Goal: Transaction & Acquisition: Obtain resource

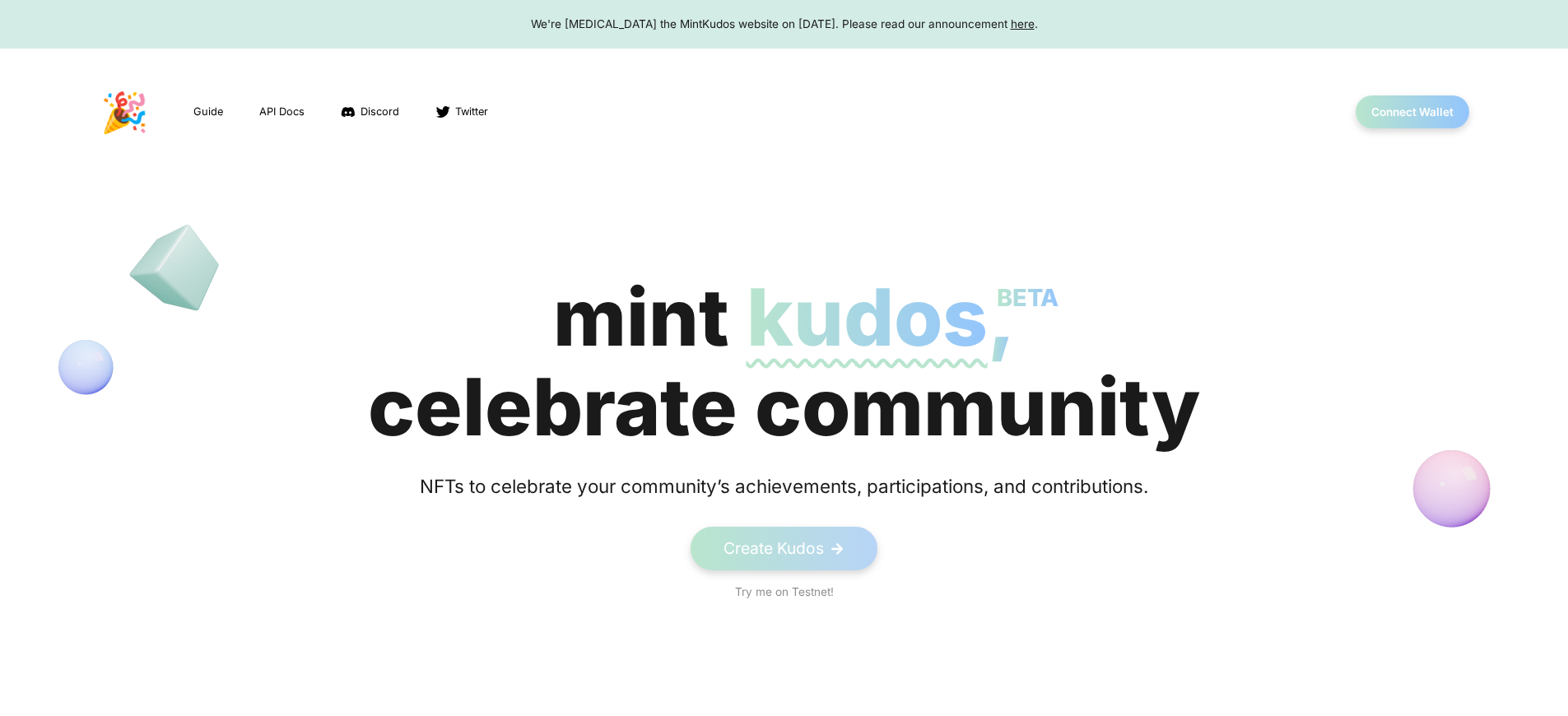
click at [784, 362] on span "kudos BETA" at bounding box center [867, 317] width 241 height 96
click at [1411, 112] on button "Connect Wallet" at bounding box center [1412, 112] width 118 height 34
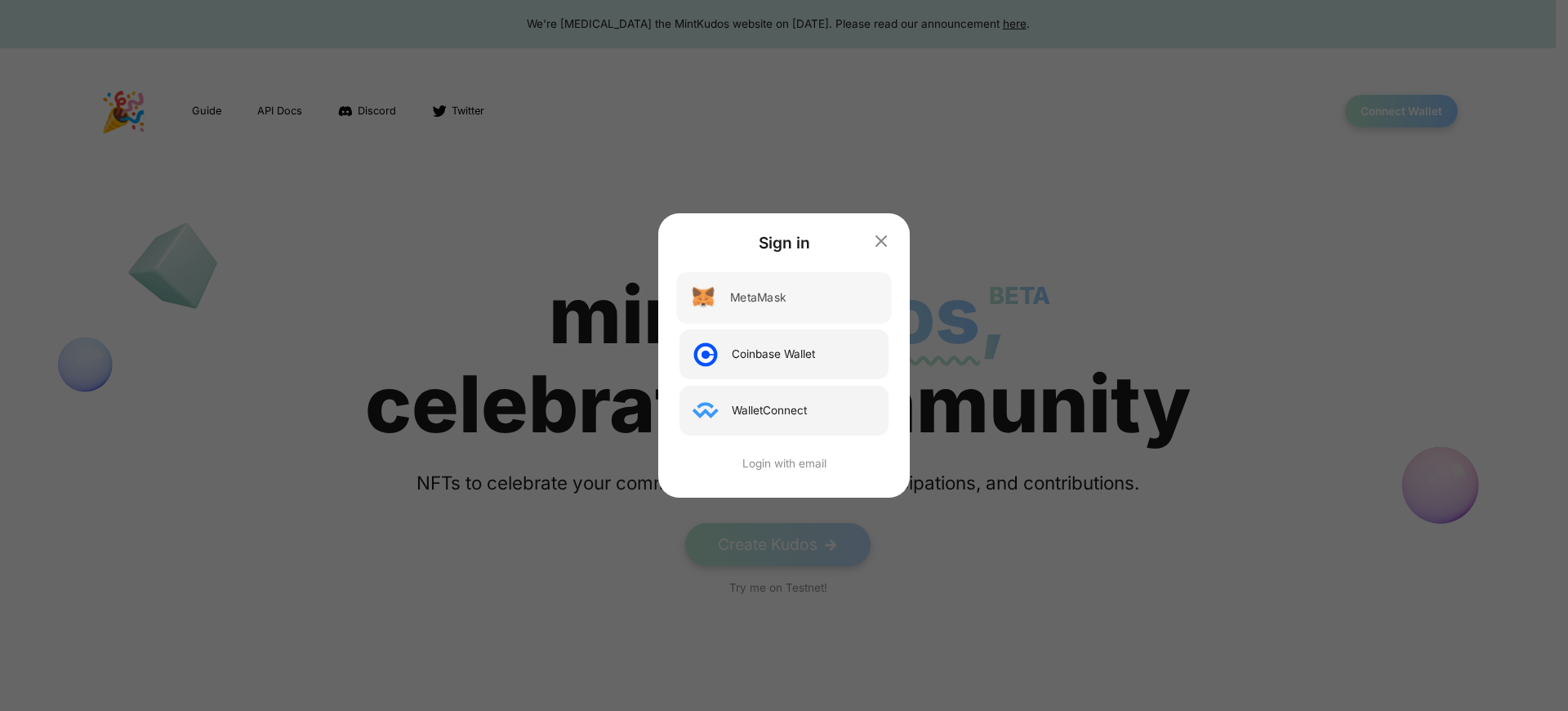
click at [759, 297] on div "MetaMask" at bounding box center [757, 298] width 55 height 18
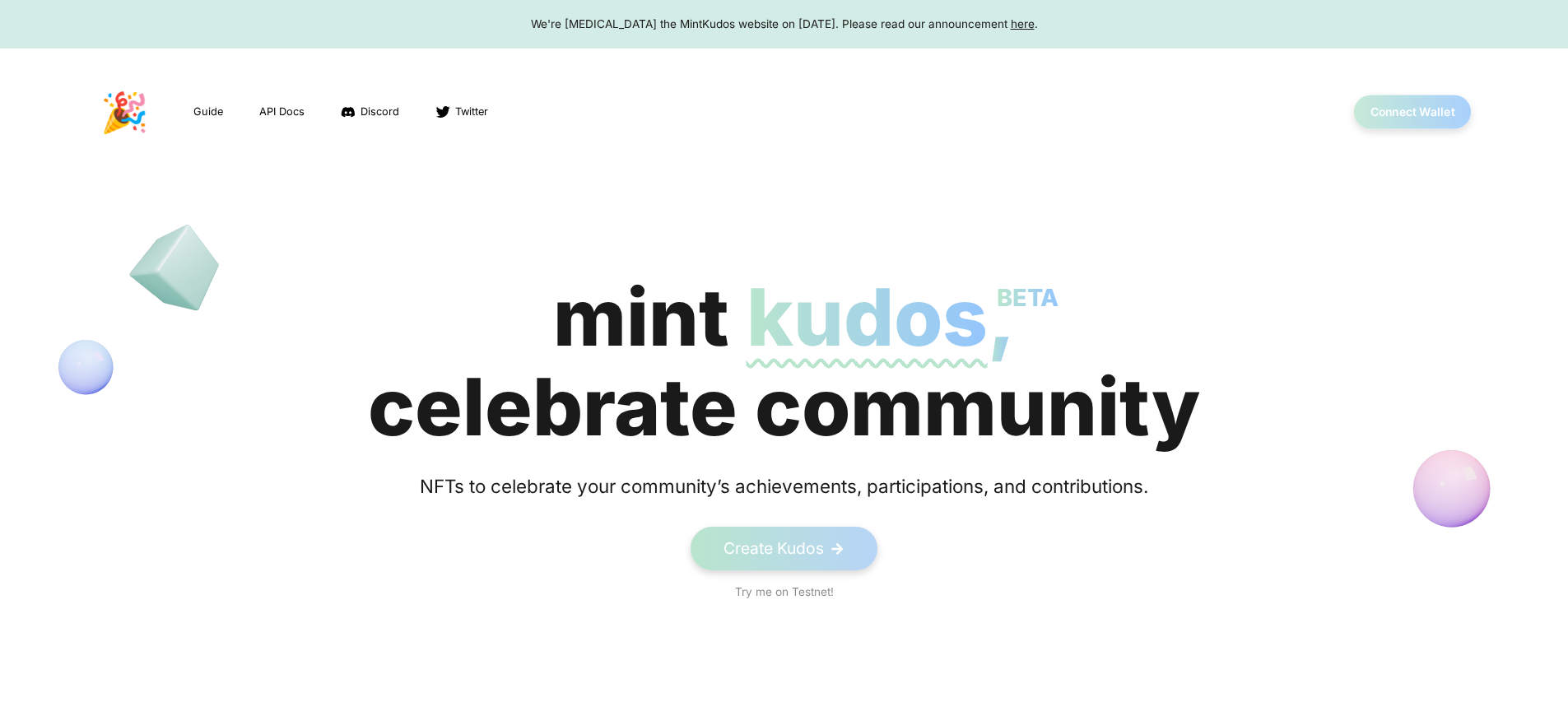
click at [1411, 112] on button "Connect Wallet" at bounding box center [1412, 112] width 118 height 34
click at [784, 24] on div "We're sunsetting the MintKudos website on August 5th, 2023. Please read our ann…" at bounding box center [784, 24] width 1537 height 17
click at [1411, 112] on button "Connect Wallet" at bounding box center [1412, 112] width 118 height 34
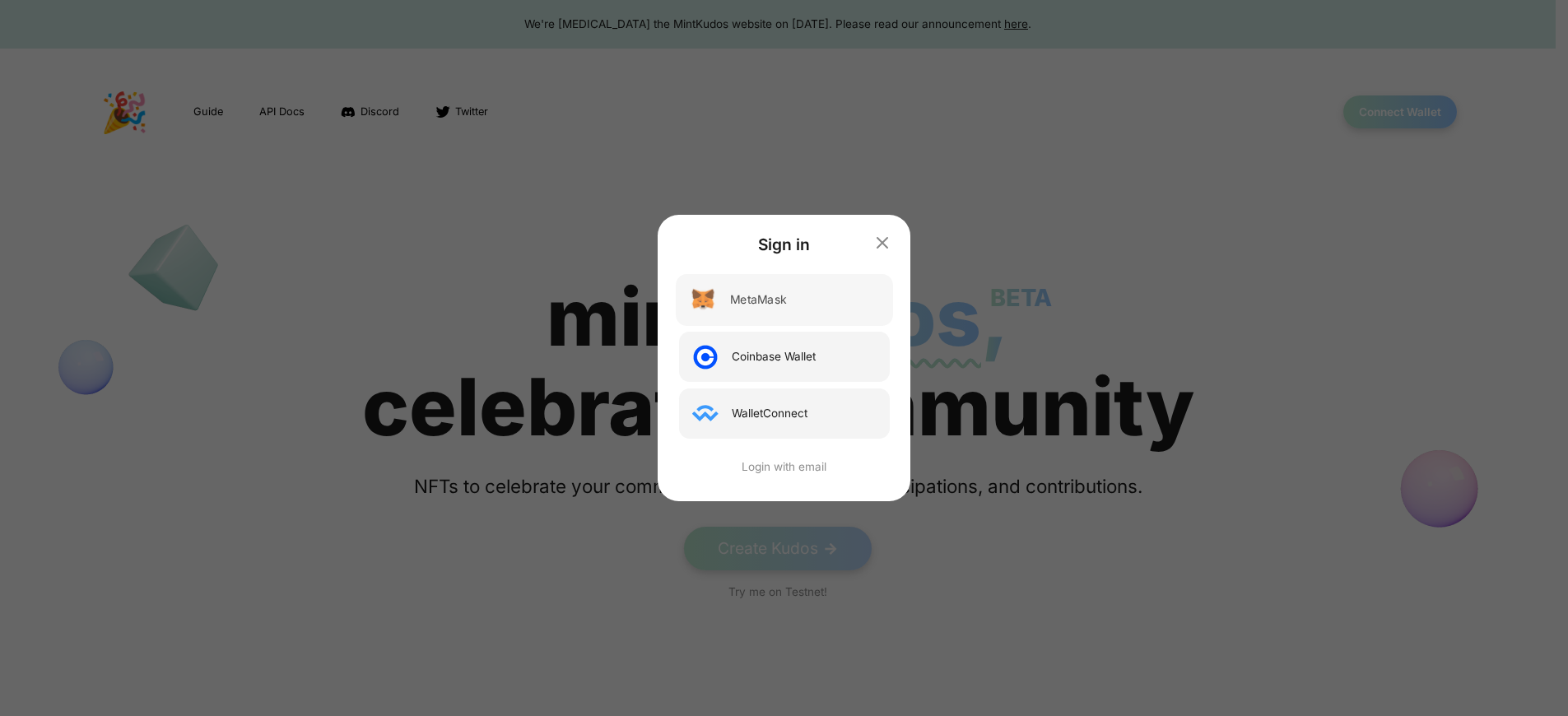
click at [765, 299] on div "MetaMask" at bounding box center [758, 300] width 56 height 18
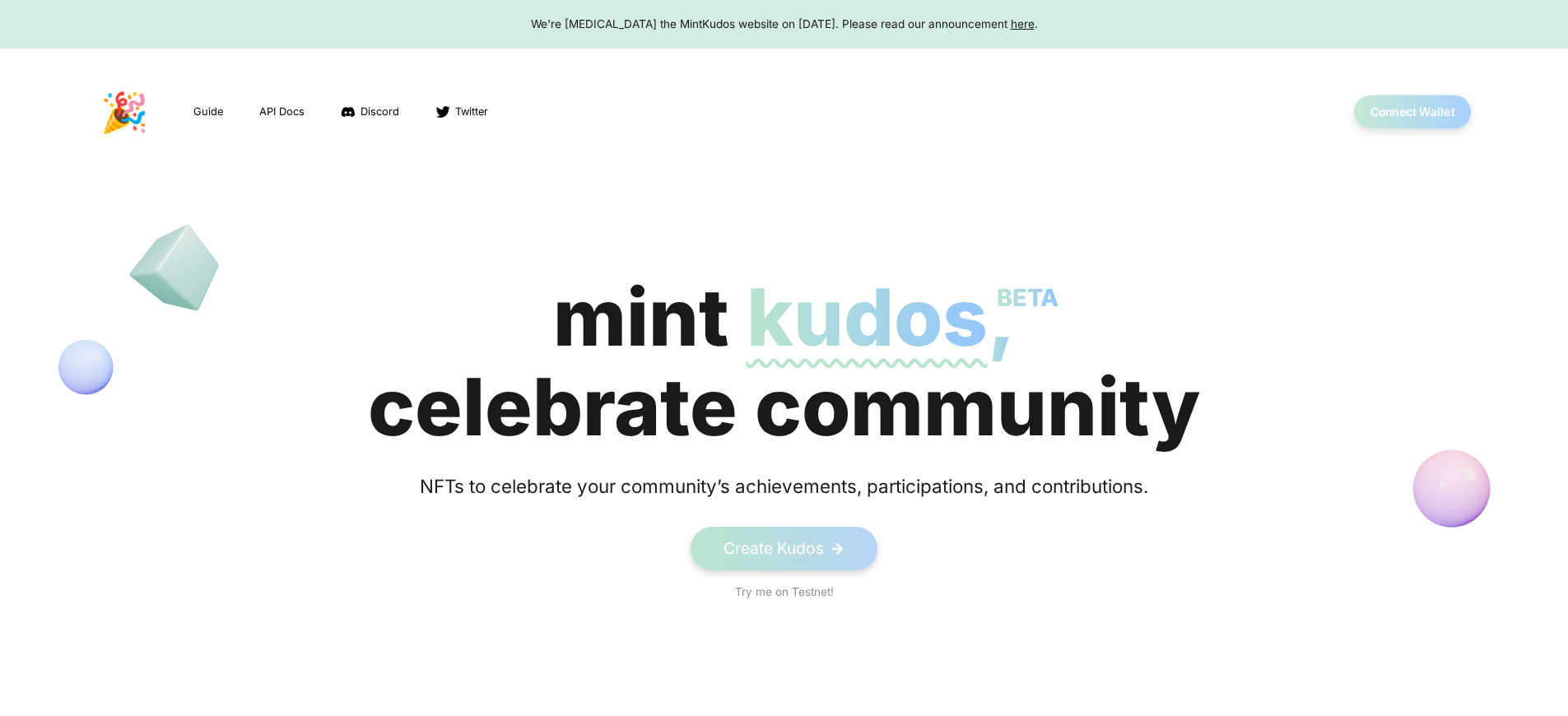
click at [1411, 112] on button "Connect Wallet" at bounding box center [1412, 112] width 118 height 34
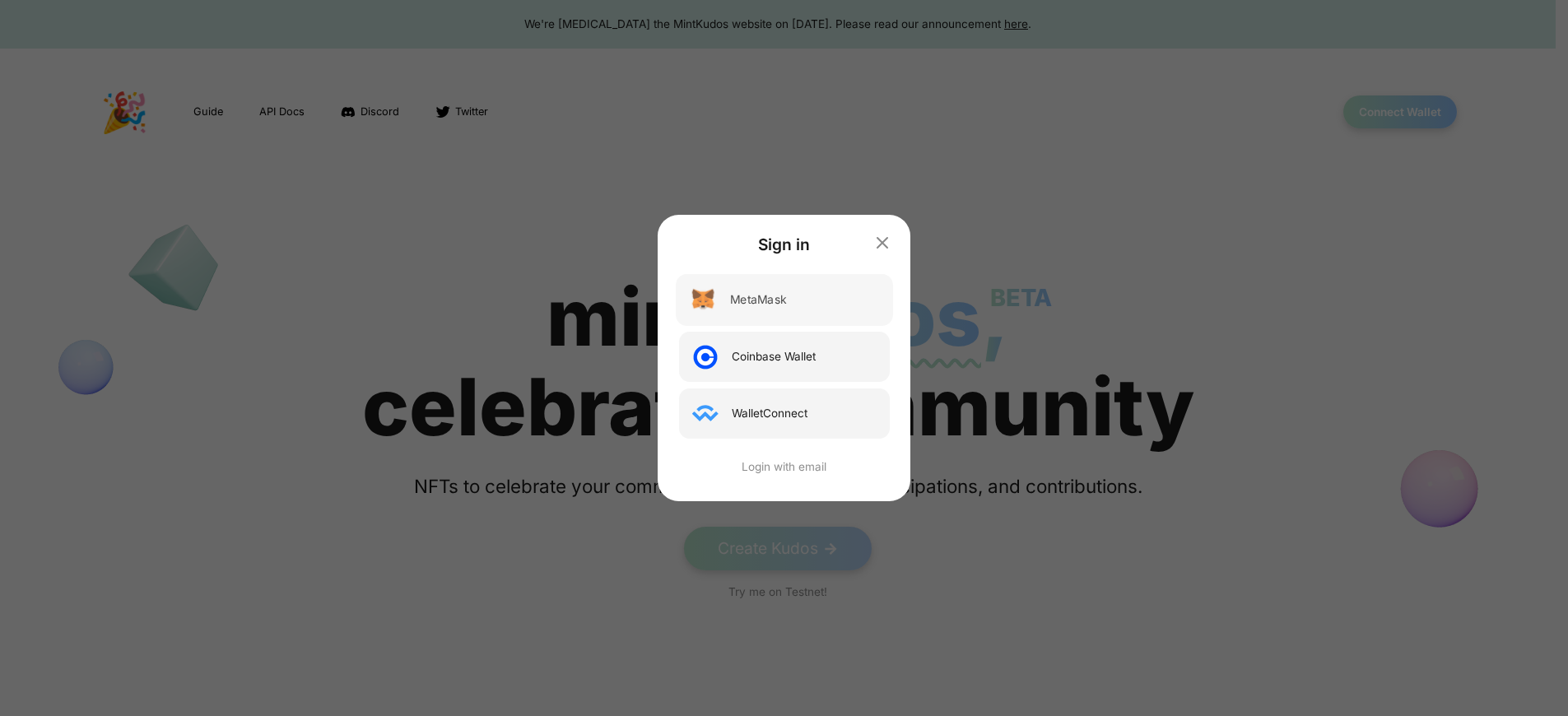
click at [765, 299] on div "MetaMask" at bounding box center [758, 300] width 56 height 18
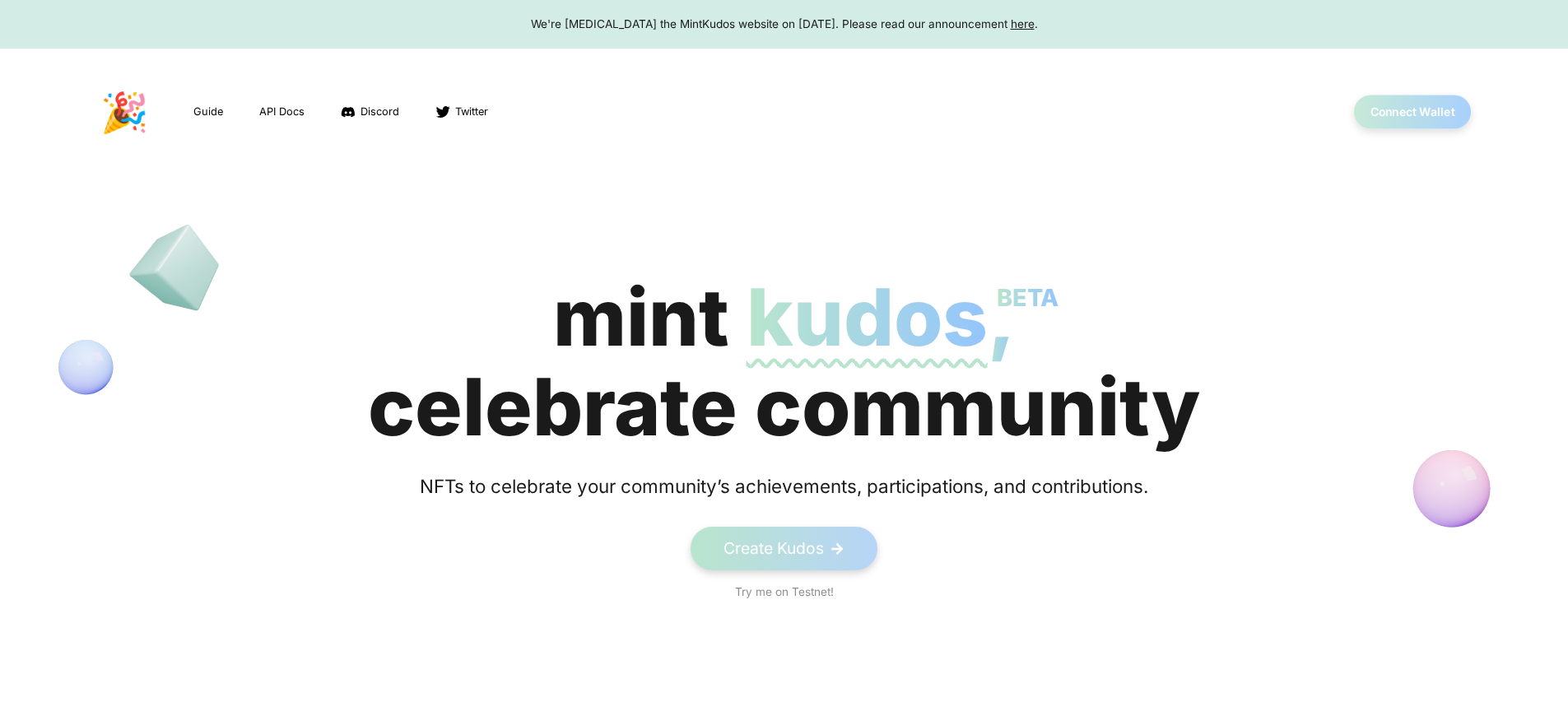
click at [1411, 112] on button "Connect Wallet" at bounding box center [1412, 112] width 118 height 34
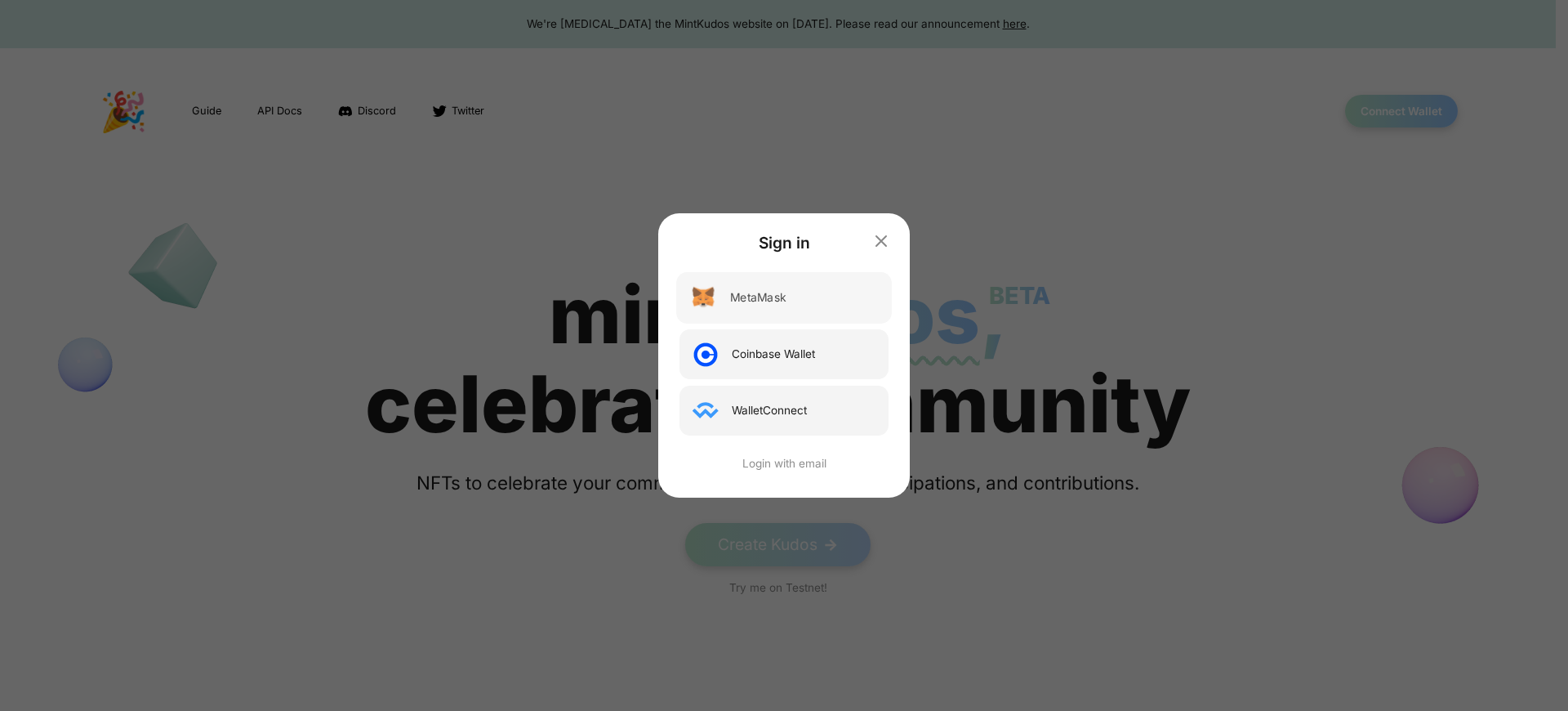
click at [759, 297] on div "MetaMask" at bounding box center [757, 298] width 55 height 18
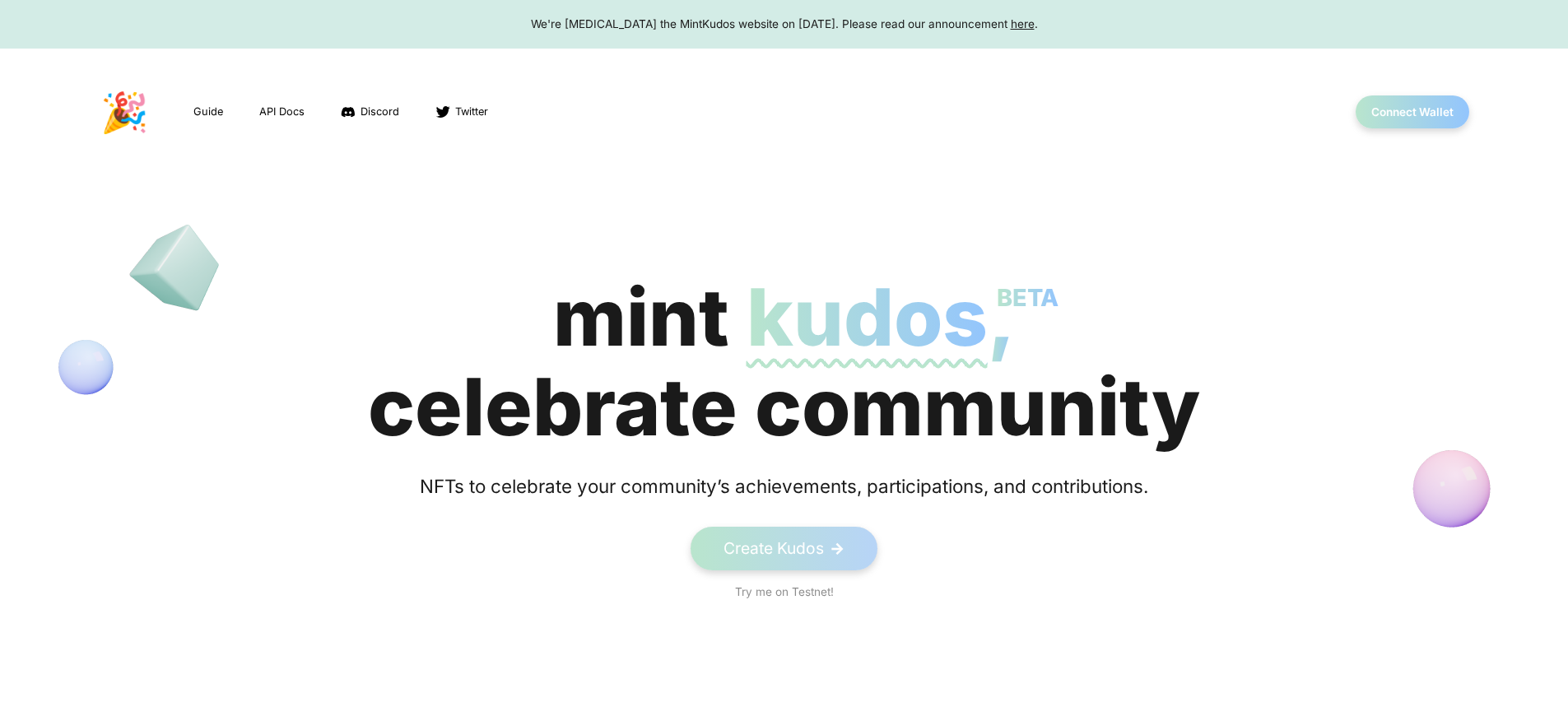
click at [784, 24] on div "We're [MEDICAL_DATA] the MintKudos website on [DATE]. Please read our announcem…" at bounding box center [784, 24] width 1537 height 17
click at [1411, 112] on button "Connect Wallet" at bounding box center [1412, 112] width 118 height 34
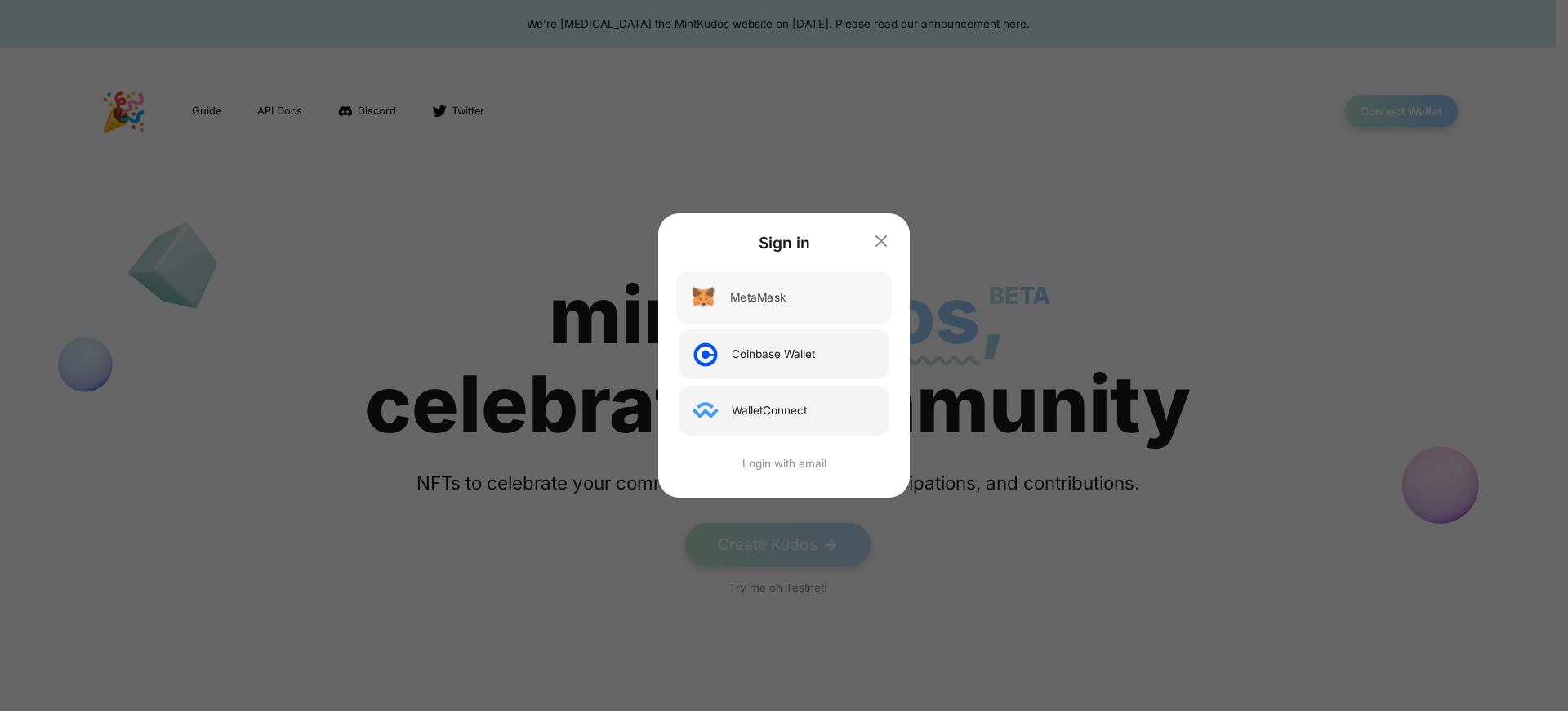
click at [759, 297] on div "MetaMask" at bounding box center [757, 298] width 55 height 18
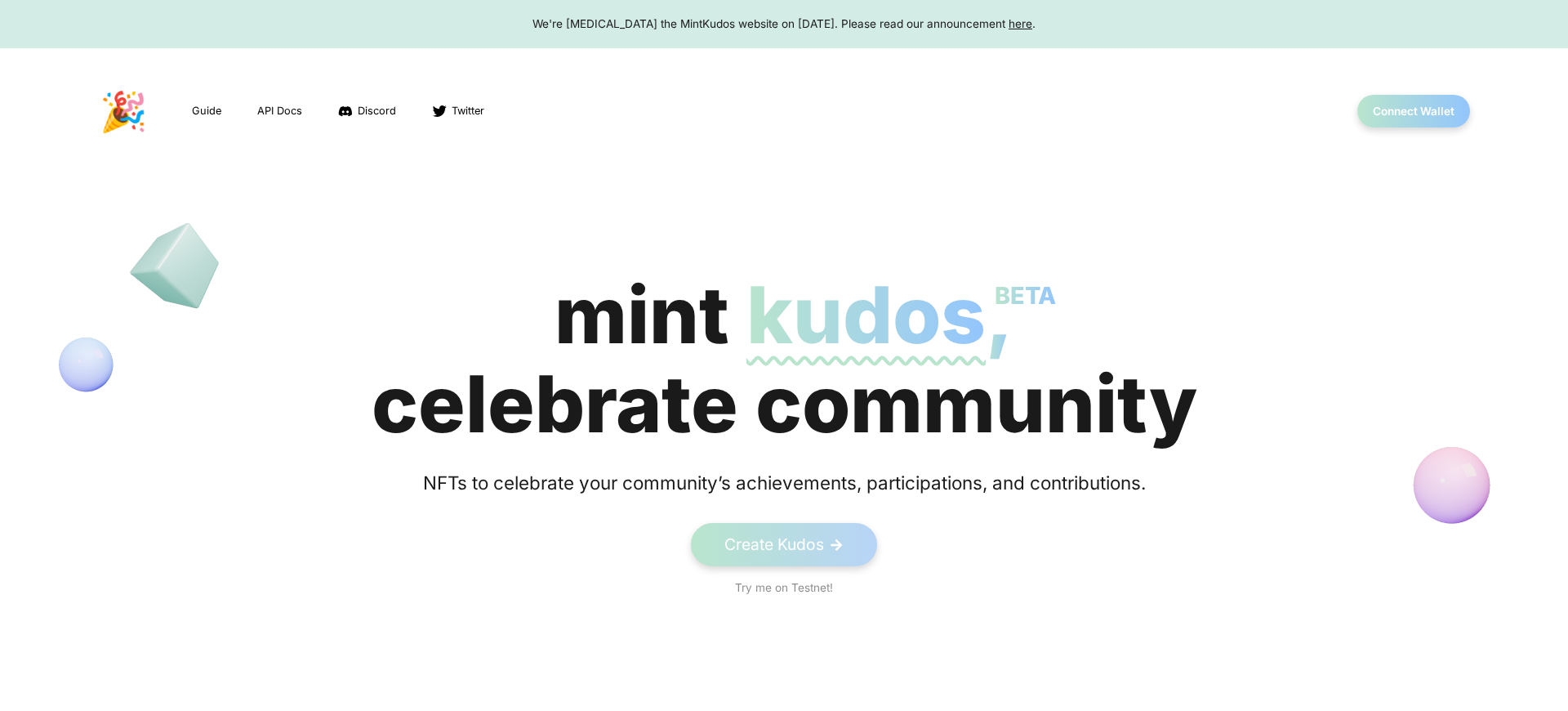
click at [777, 24] on div "We're sunsetting the MintKudos website on August 5th, 2023. Please read our ann…" at bounding box center [784, 24] width 1536 height 17
click at [777, 359] on span "kudos BETA" at bounding box center [860, 315] width 239 height 95
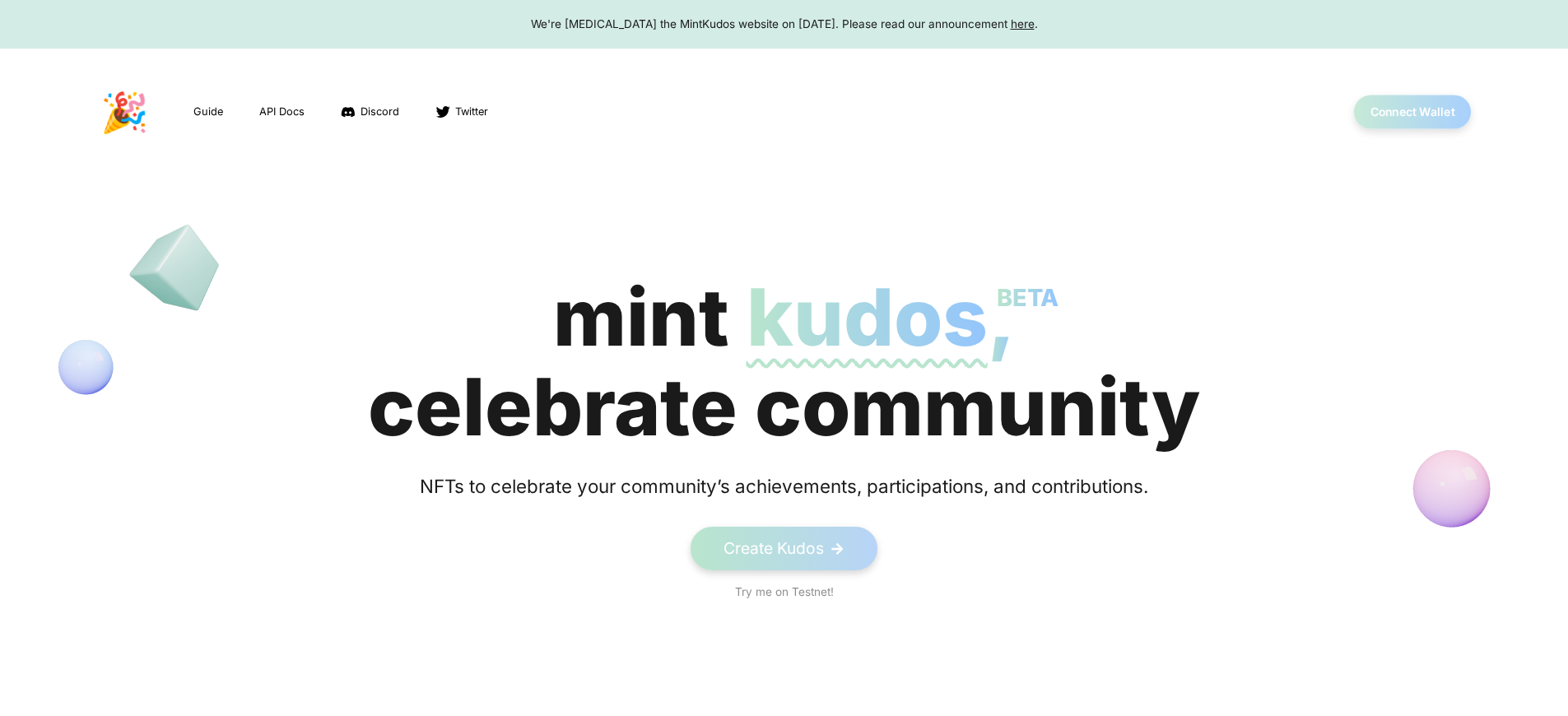
click at [1411, 112] on button "Connect Wallet" at bounding box center [1412, 112] width 118 height 34
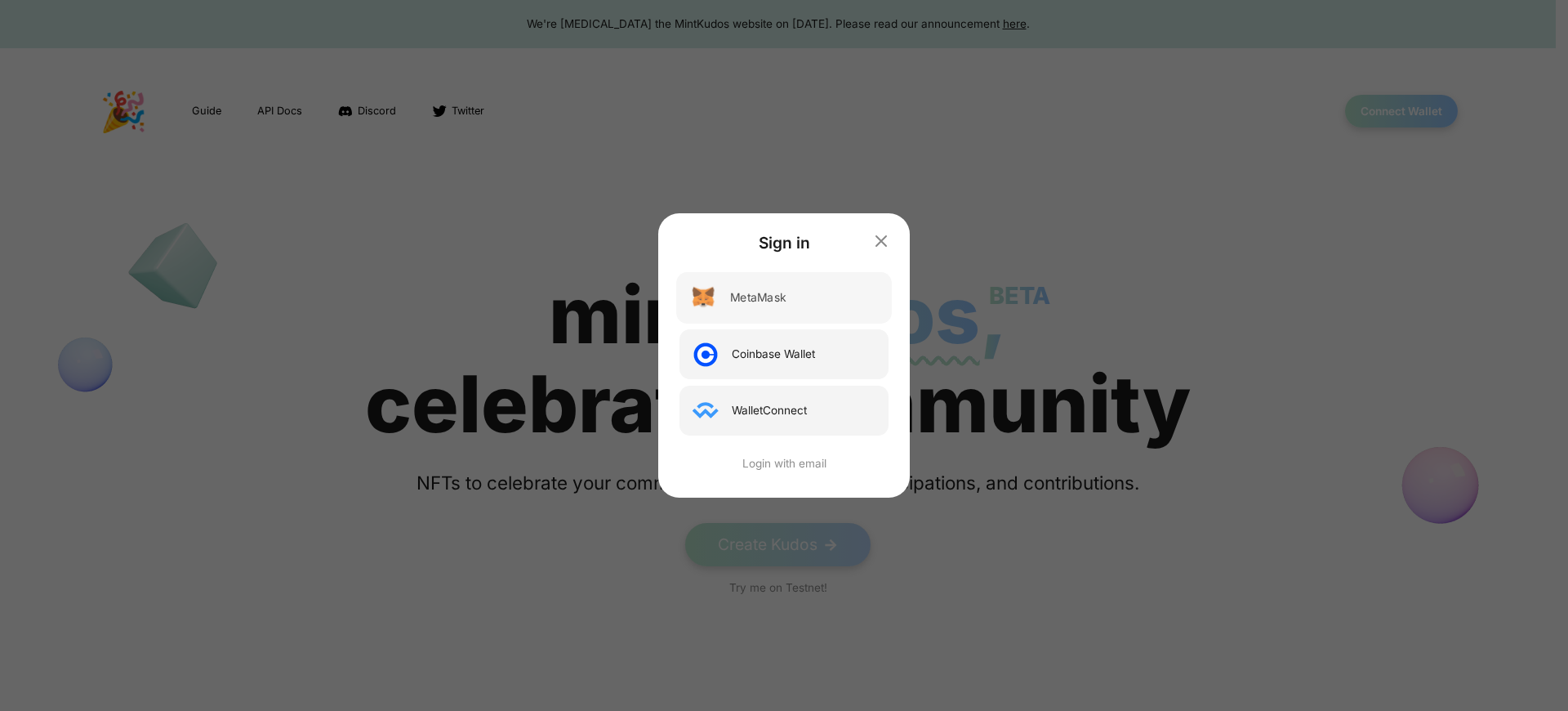
click at [759, 297] on div "MetaMask" at bounding box center [757, 298] width 55 height 18
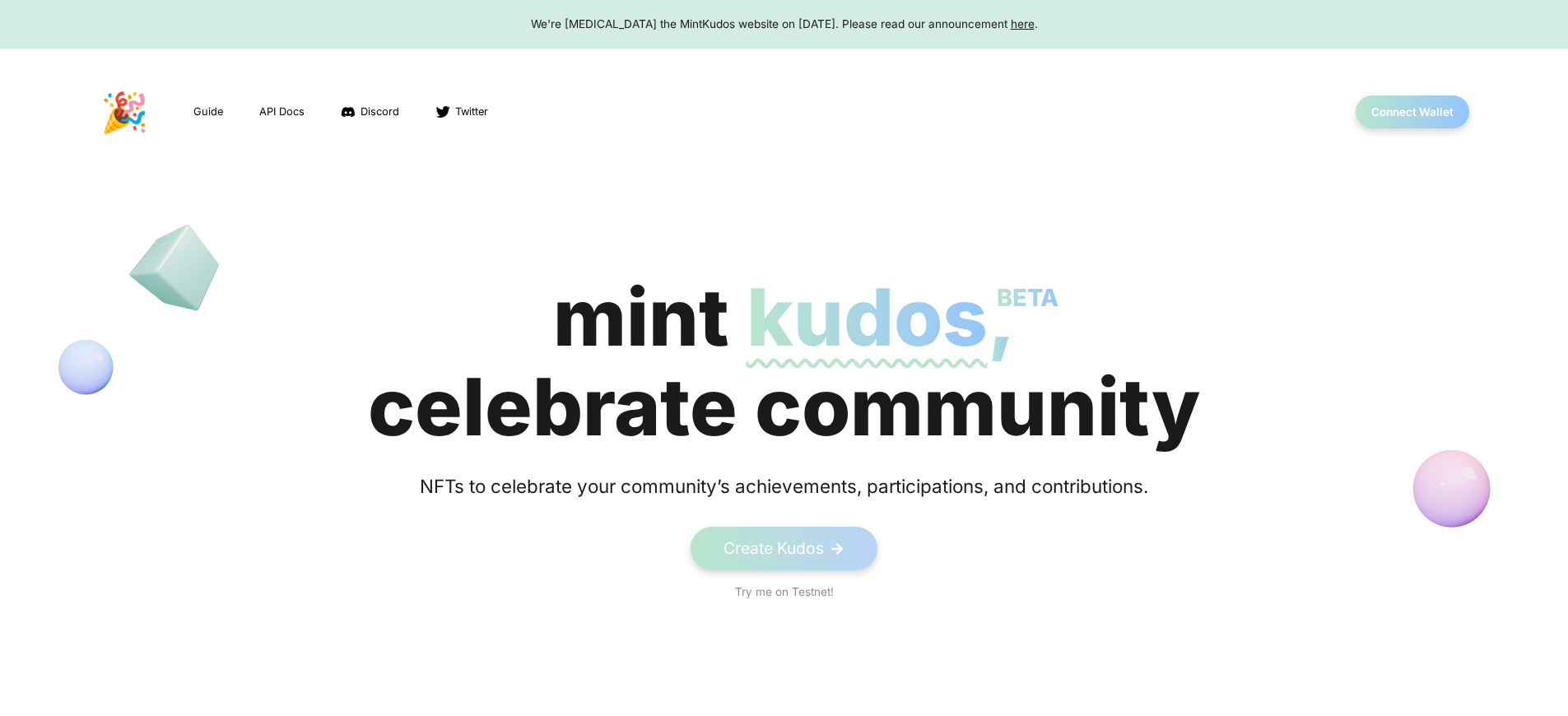
click at [784, 24] on div "We're [MEDICAL_DATA] the MintKudos website on [DATE]. Please read our announcem…" at bounding box center [784, 24] width 1537 height 17
click at [1411, 112] on button "Connect Wallet" at bounding box center [1412, 112] width 118 height 34
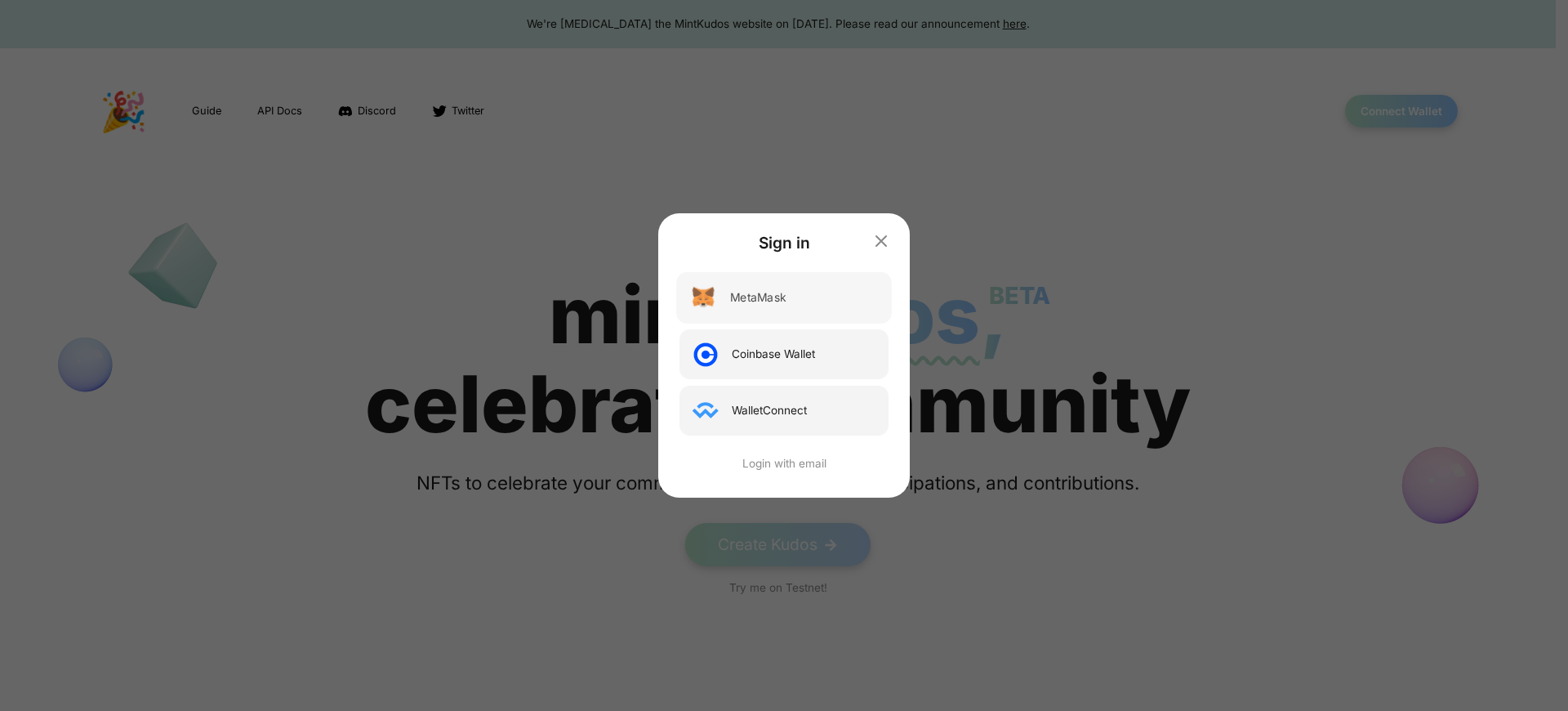
click at [759, 297] on div "MetaMask" at bounding box center [757, 298] width 55 height 18
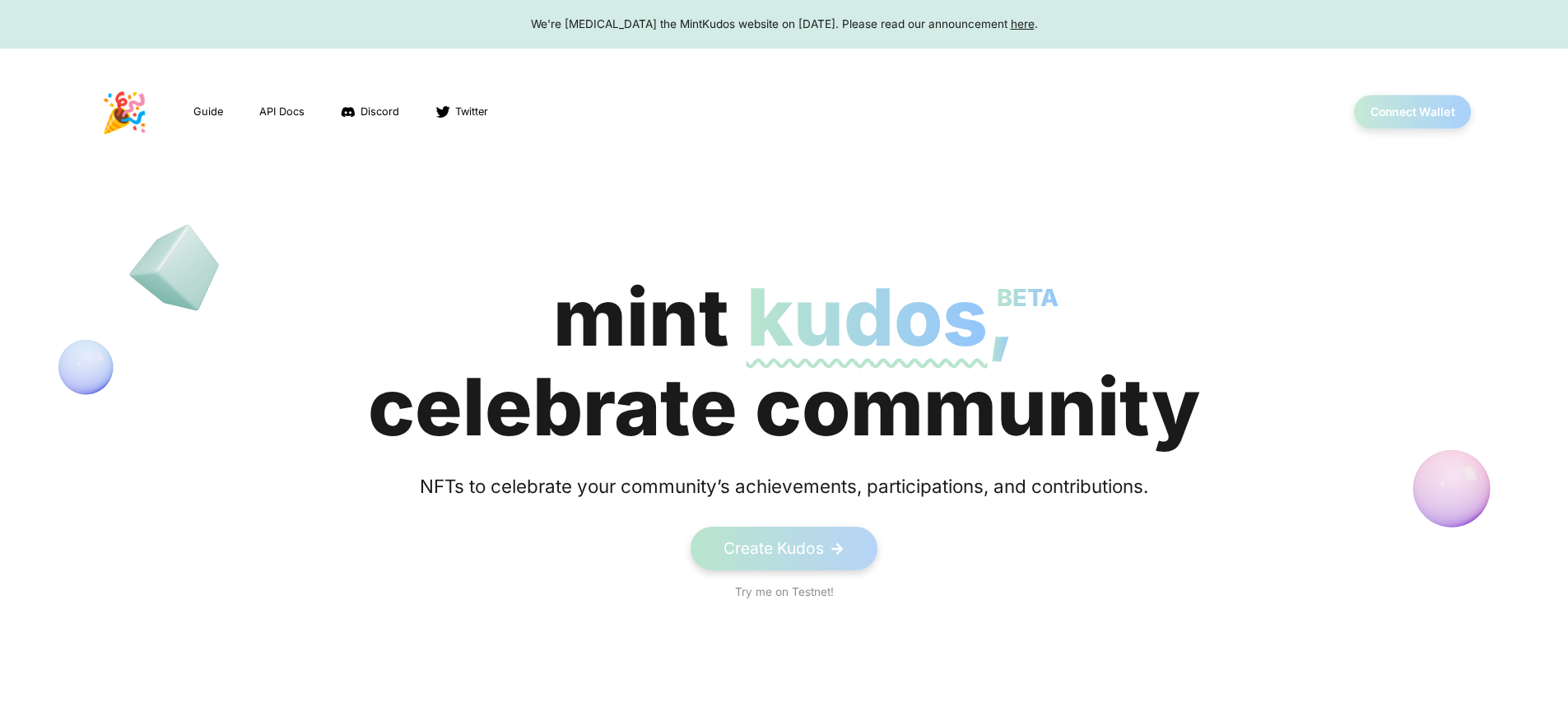
click at [1411, 112] on button "Connect Wallet" at bounding box center [1412, 112] width 118 height 34
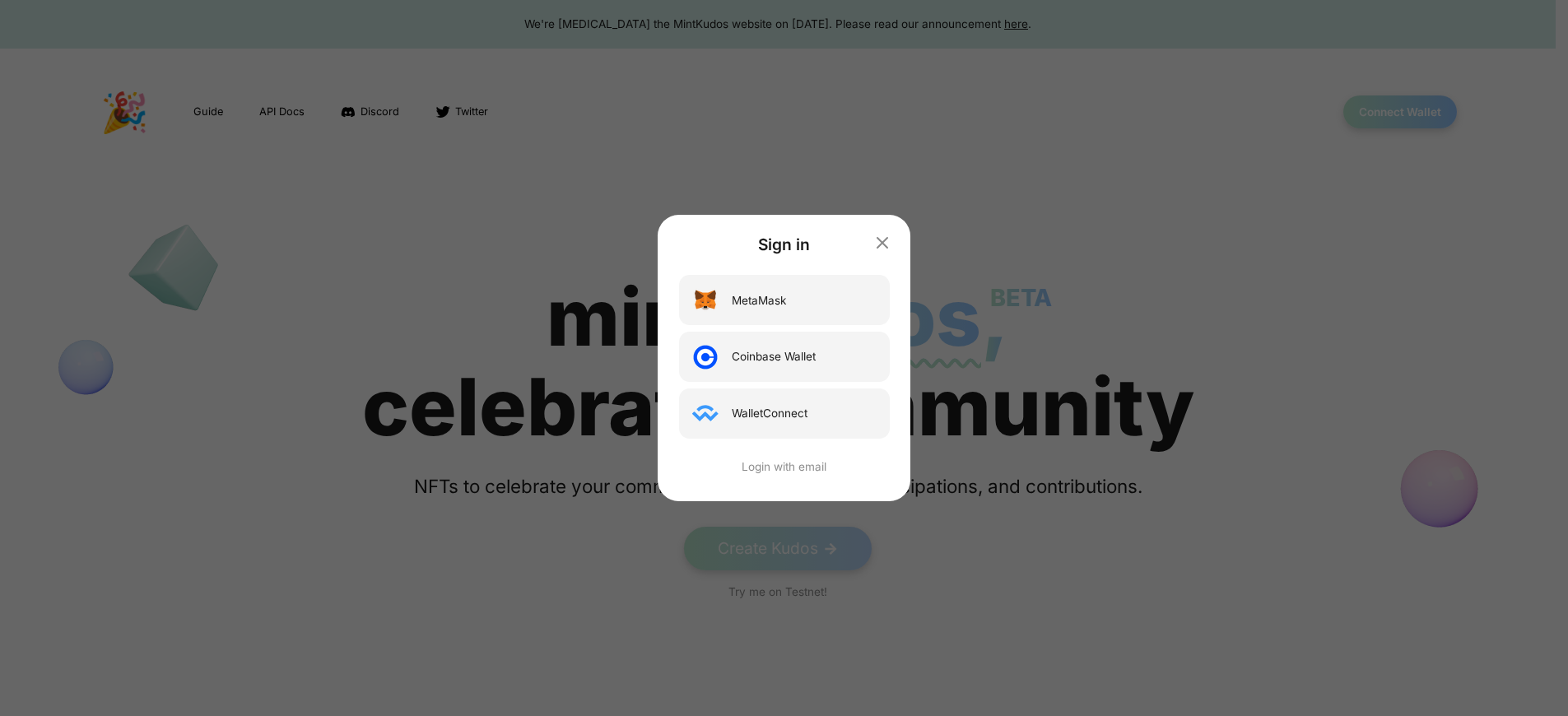
click at [1411, 112] on div "Sign in MetaMask Coinbase Wallet WalletConnect Login with email" at bounding box center [784, 358] width 1568 height 716
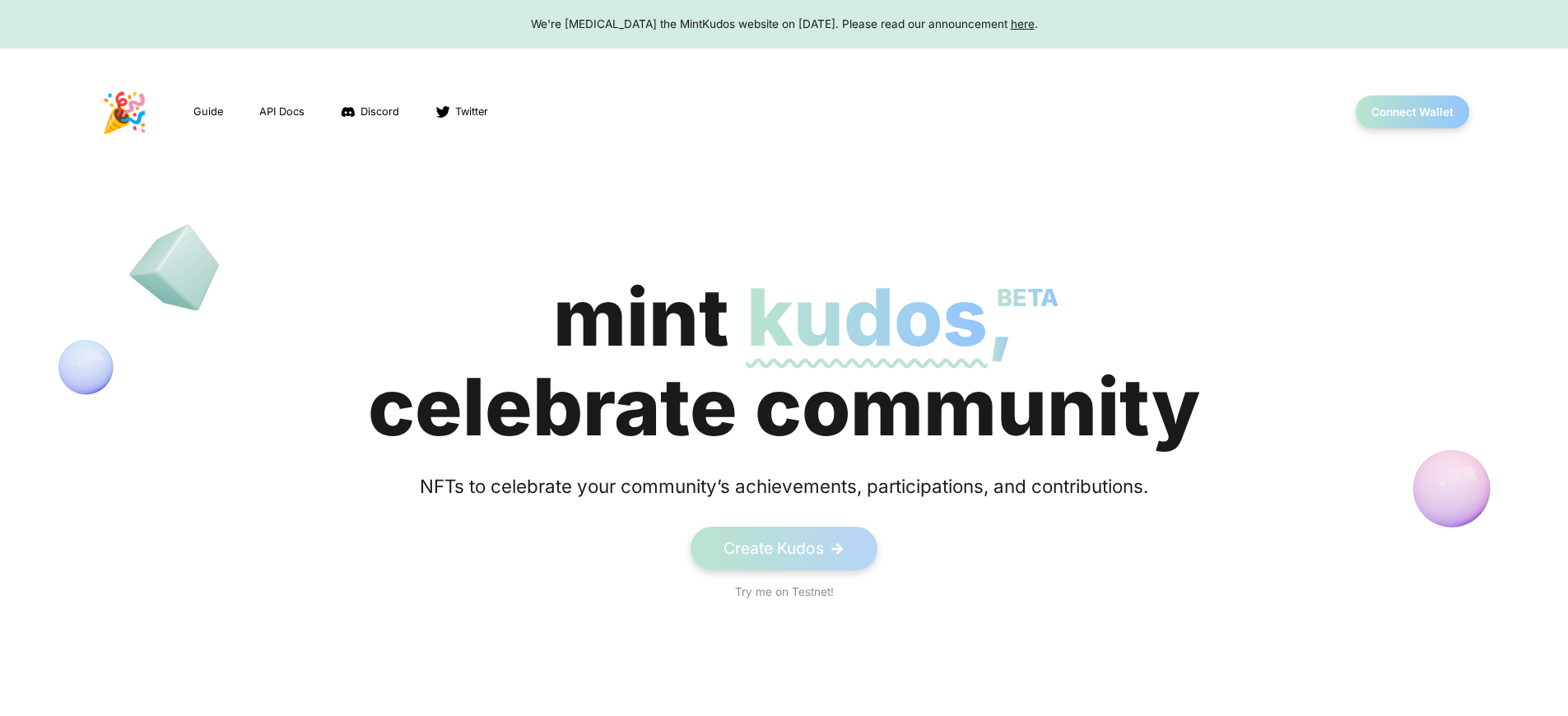
click at [784, 362] on span "kudos BETA" at bounding box center [867, 317] width 241 height 96
click at [1411, 112] on button "Connect Wallet" at bounding box center [1412, 112] width 118 height 34
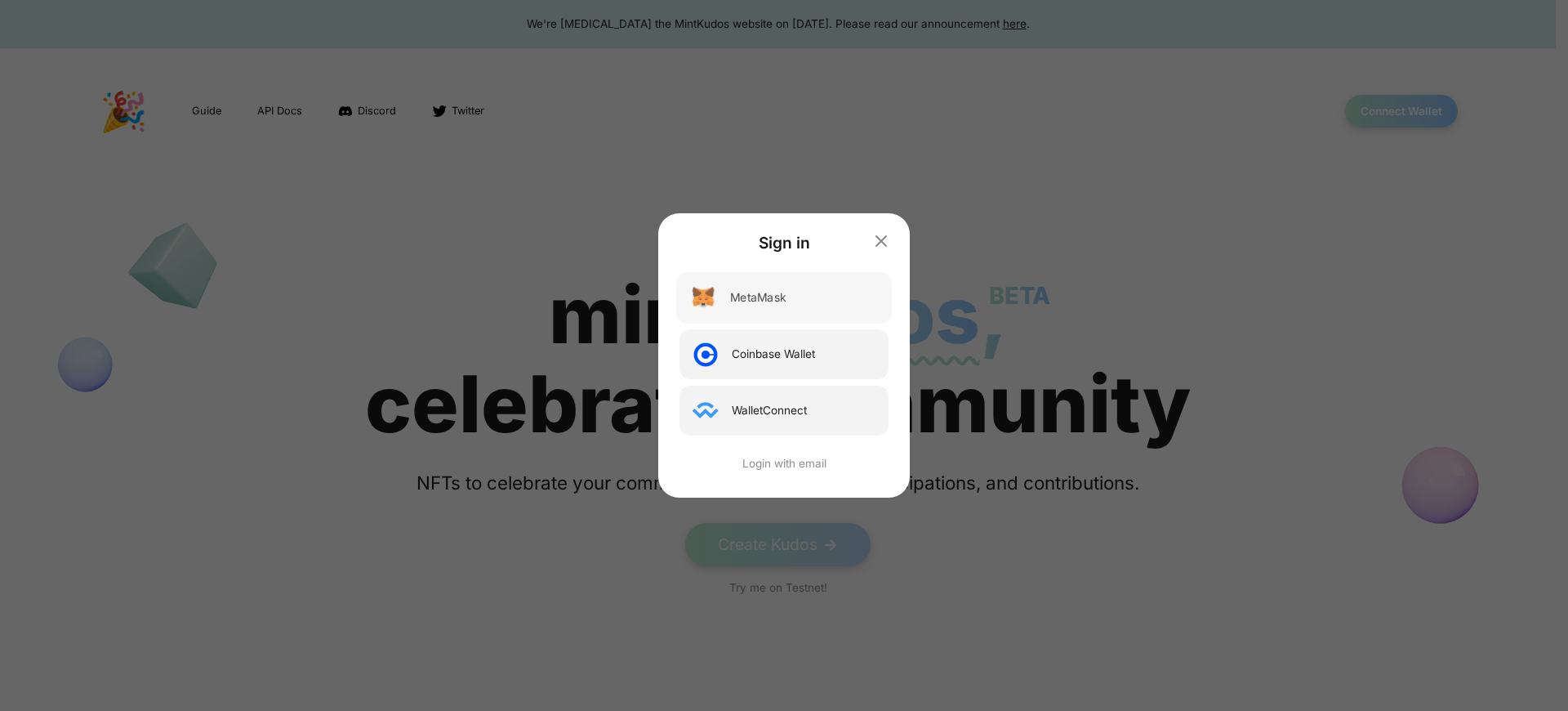
click at [759, 297] on div "MetaMask" at bounding box center [757, 298] width 55 height 18
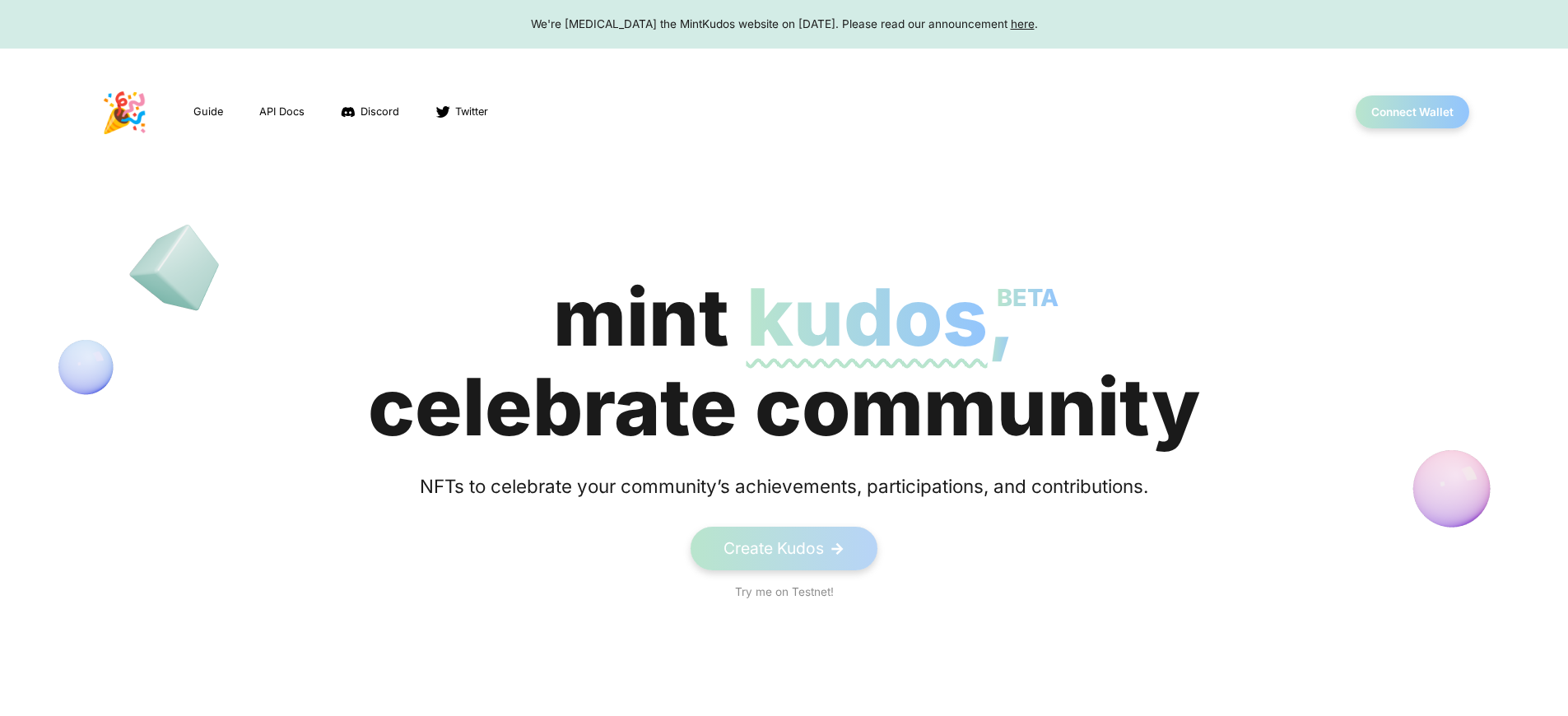
click at [784, 362] on span "kudos BETA" at bounding box center [867, 317] width 241 height 96
click at [784, 24] on div "We're sunsetting the MintKudos website on August 5th, 2023. Please read our ann…" at bounding box center [784, 24] width 1537 height 17
click at [1411, 112] on button "Connect Wallet" at bounding box center [1412, 112] width 118 height 34
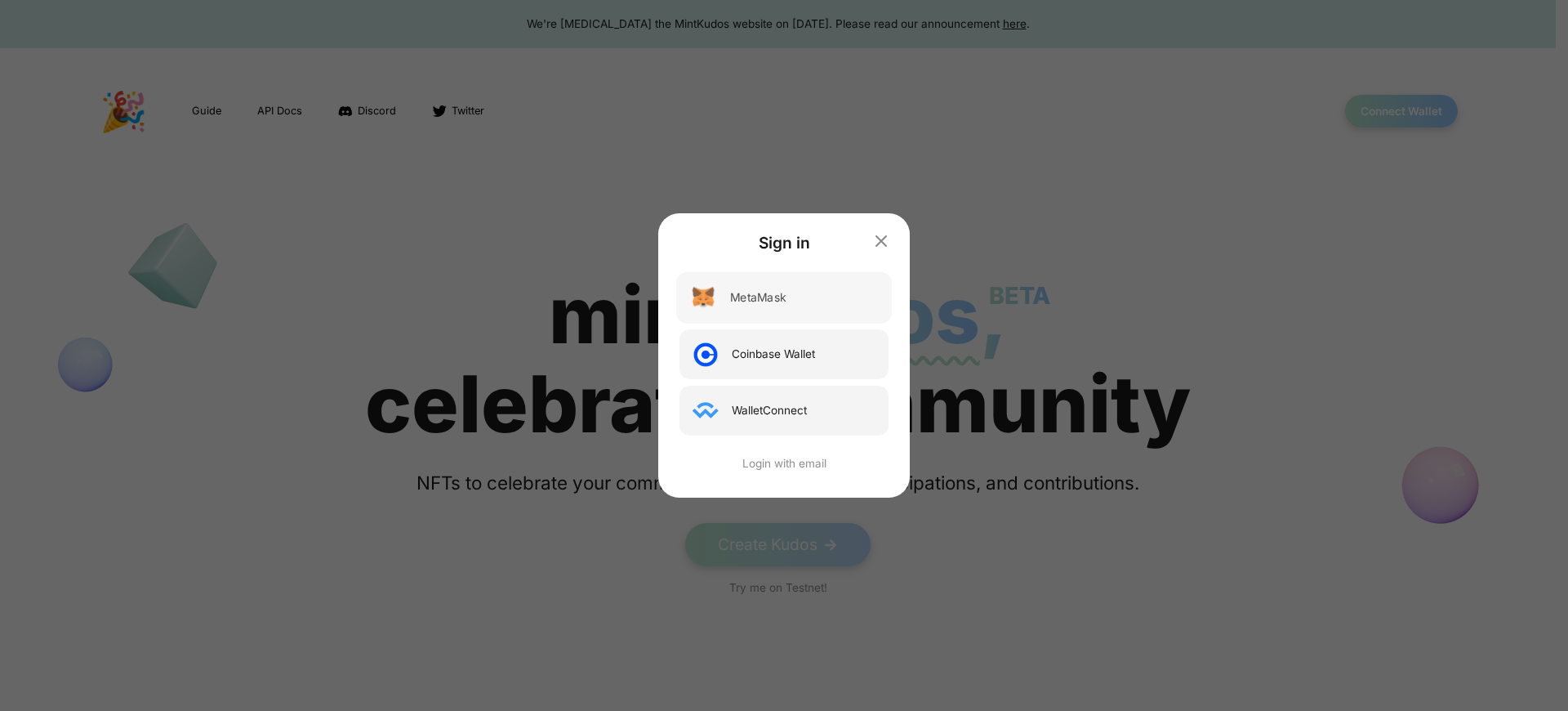
click at [759, 297] on div "MetaMask" at bounding box center [757, 298] width 55 height 18
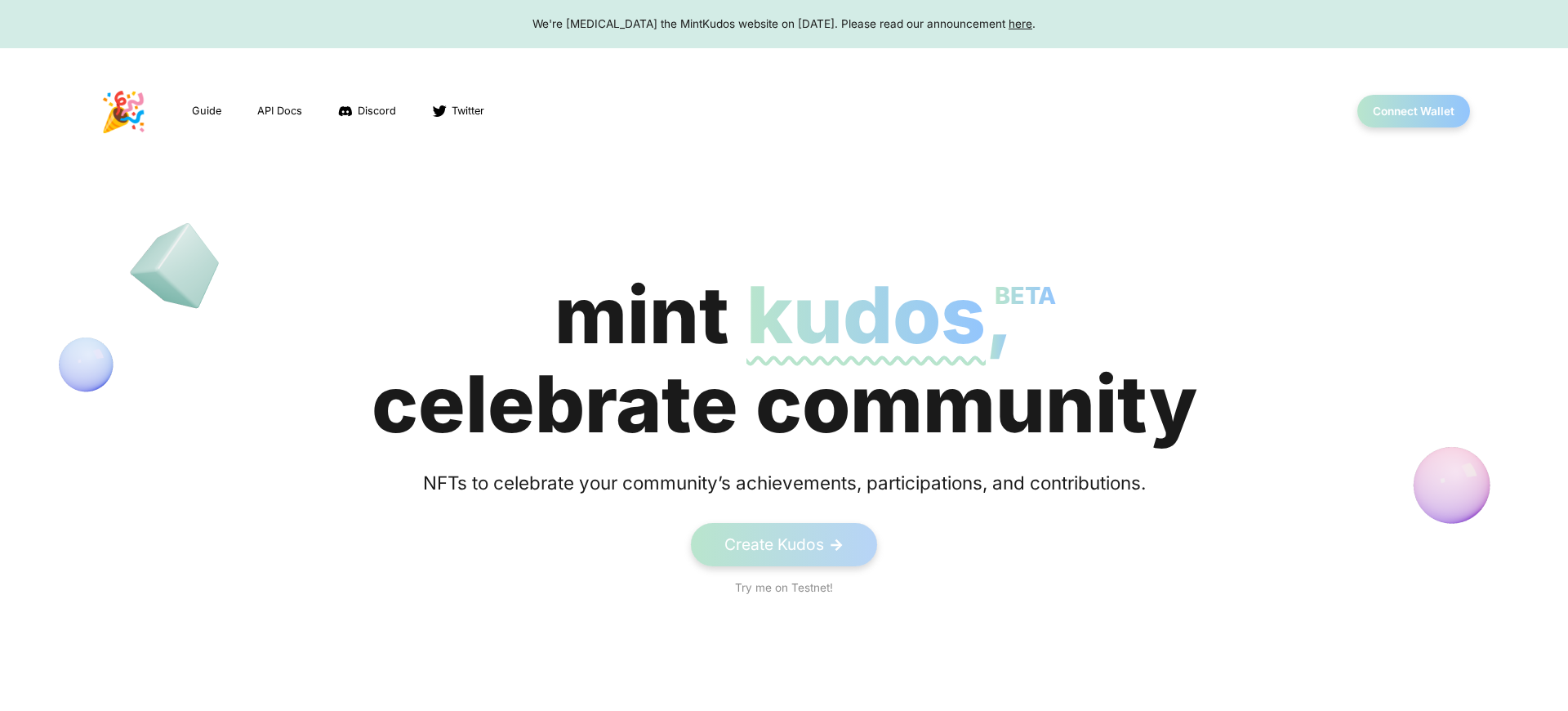
click at [777, 359] on span "kudos BETA" at bounding box center [866, 315] width 239 height 95
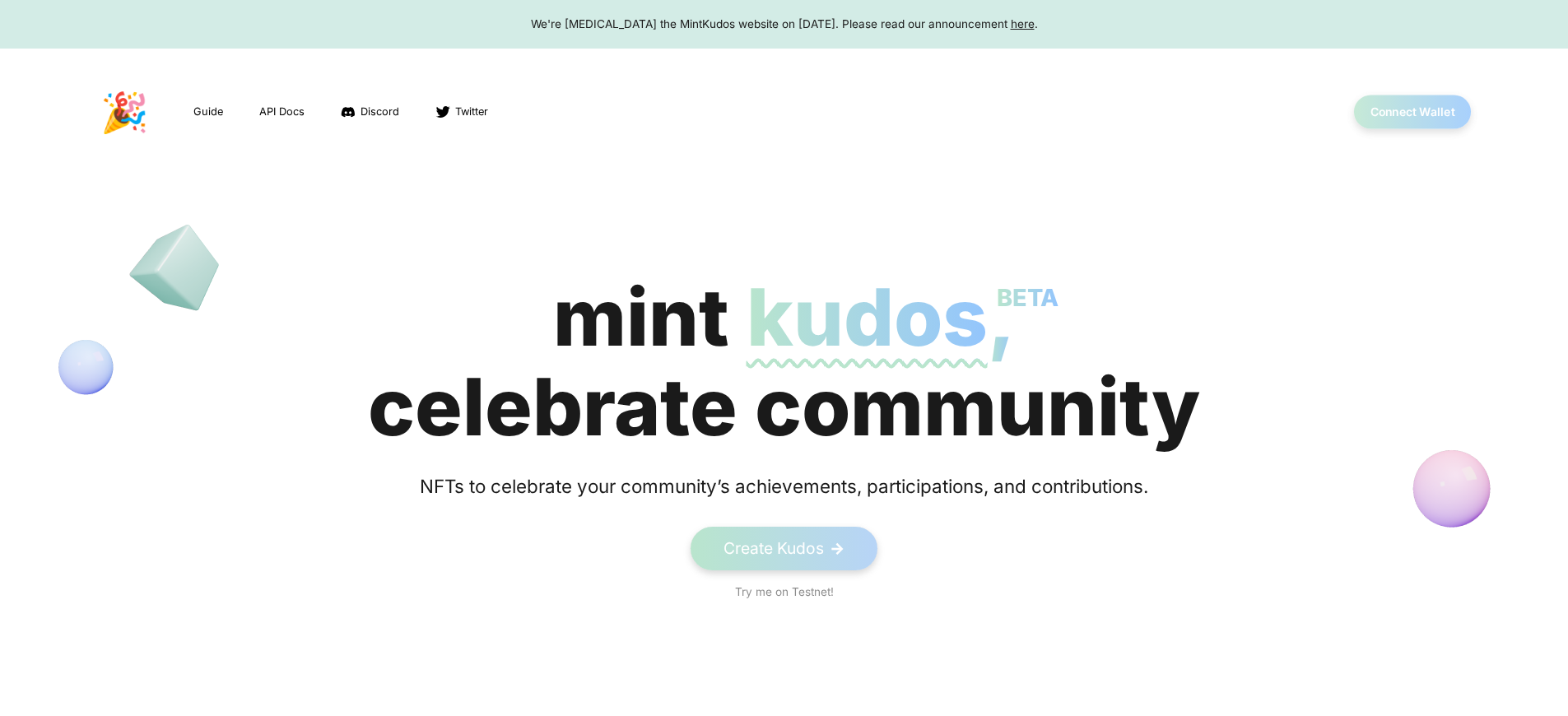
click at [1411, 112] on button "Connect Wallet" at bounding box center [1412, 112] width 118 height 34
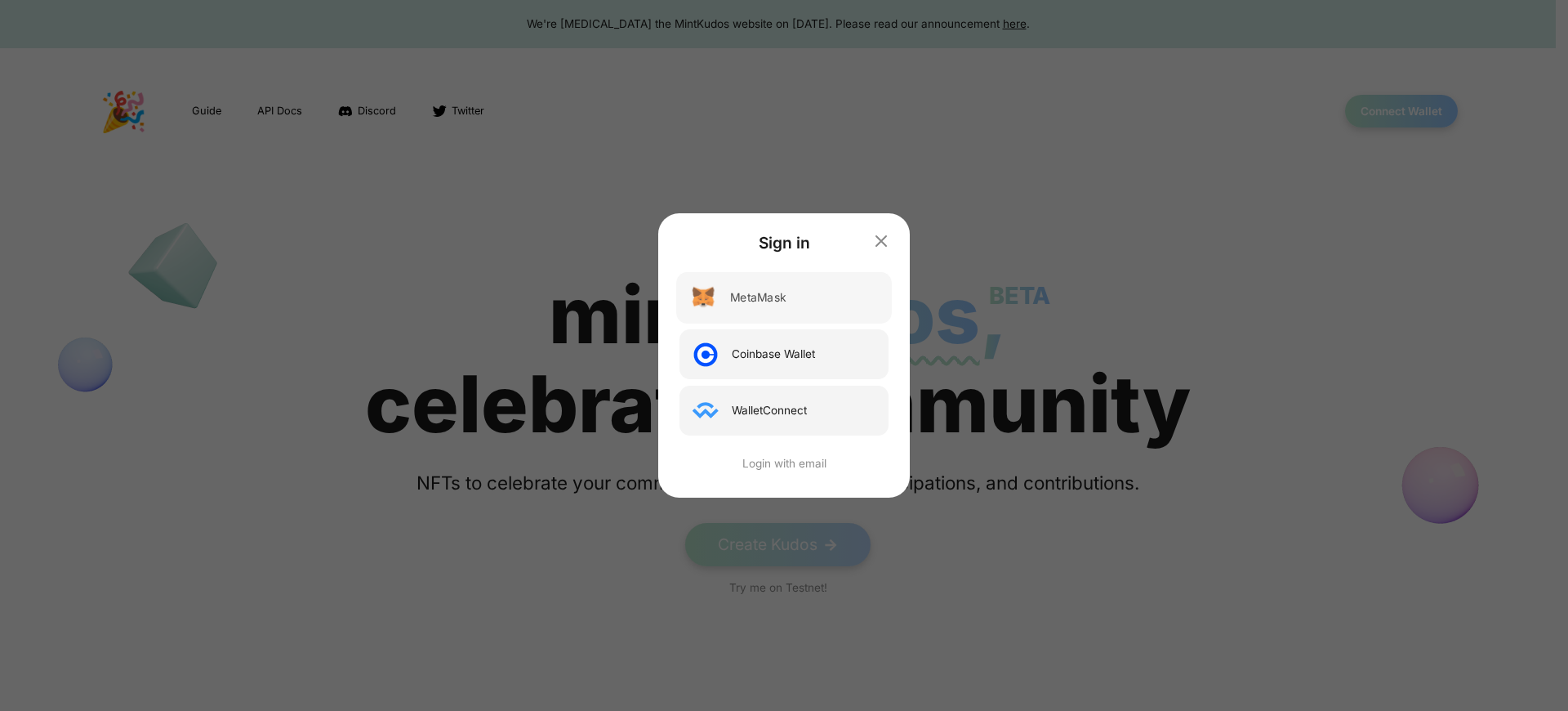
click at [759, 297] on div "MetaMask" at bounding box center [757, 298] width 55 height 18
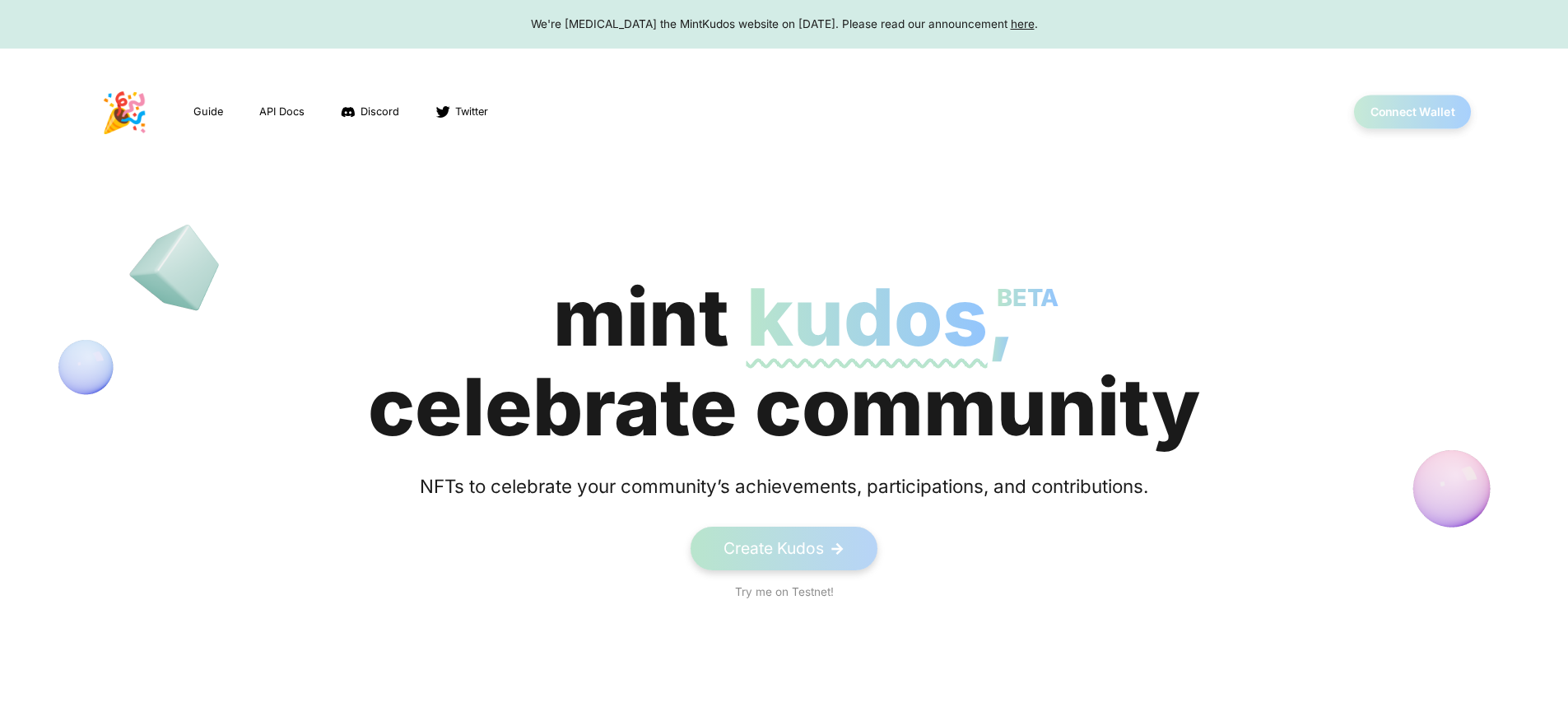
click at [1411, 112] on button "Connect Wallet" at bounding box center [1412, 112] width 118 height 34
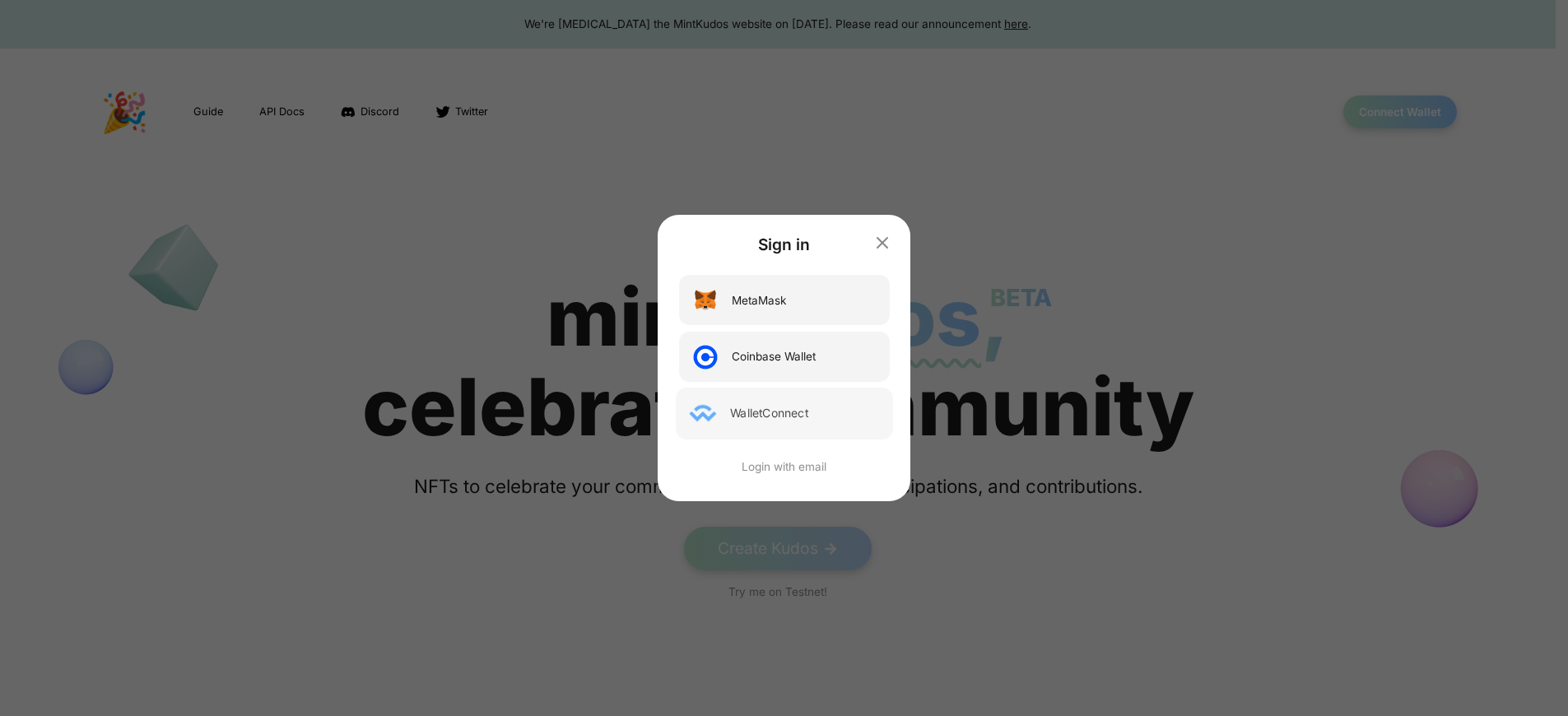
click at [776, 413] on div "WalletConnect" at bounding box center [769, 413] width 78 height 18
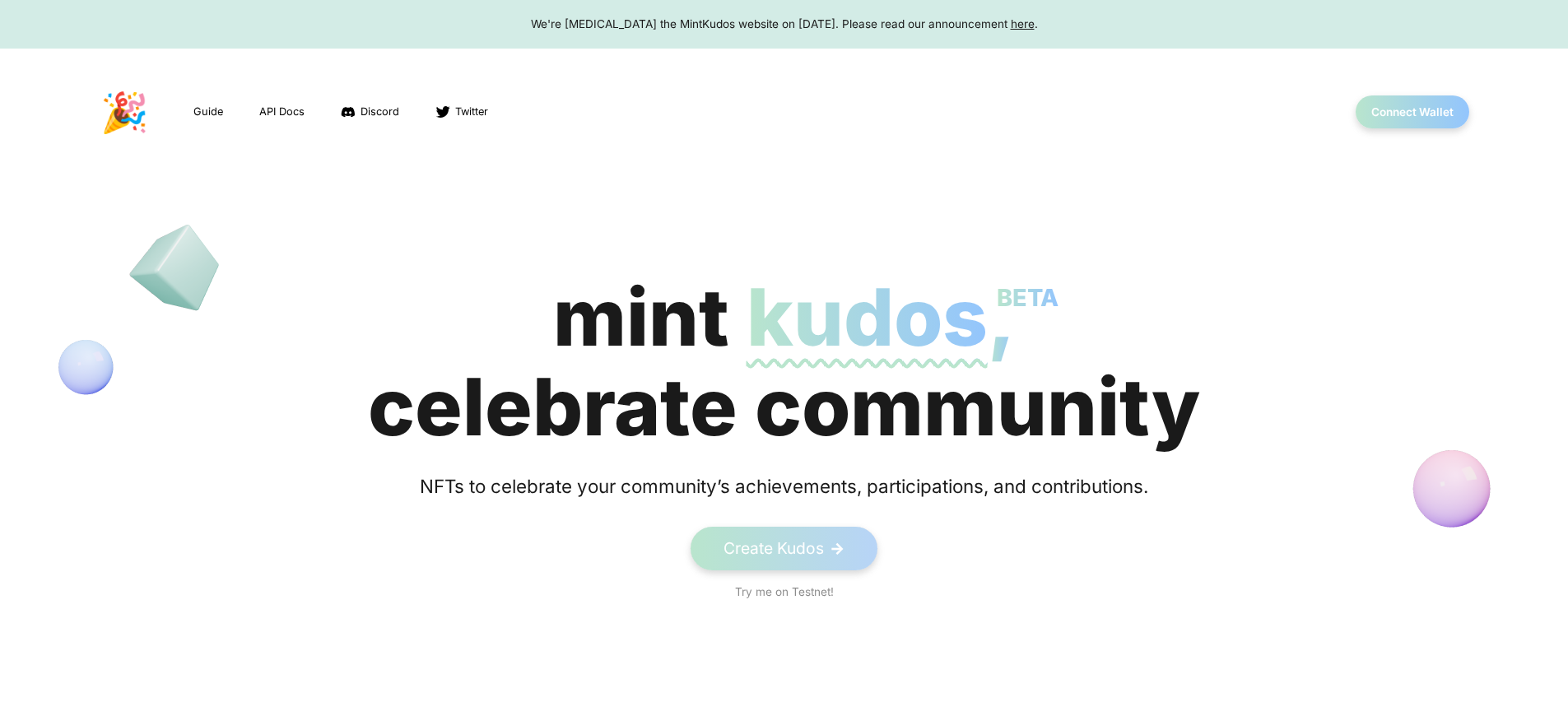
click at [784, 362] on span "kudos BETA" at bounding box center [867, 317] width 241 height 96
click at [1411, 112] on button "Connect Wallet" at bounding box center [1412, 112] width 118 height 34
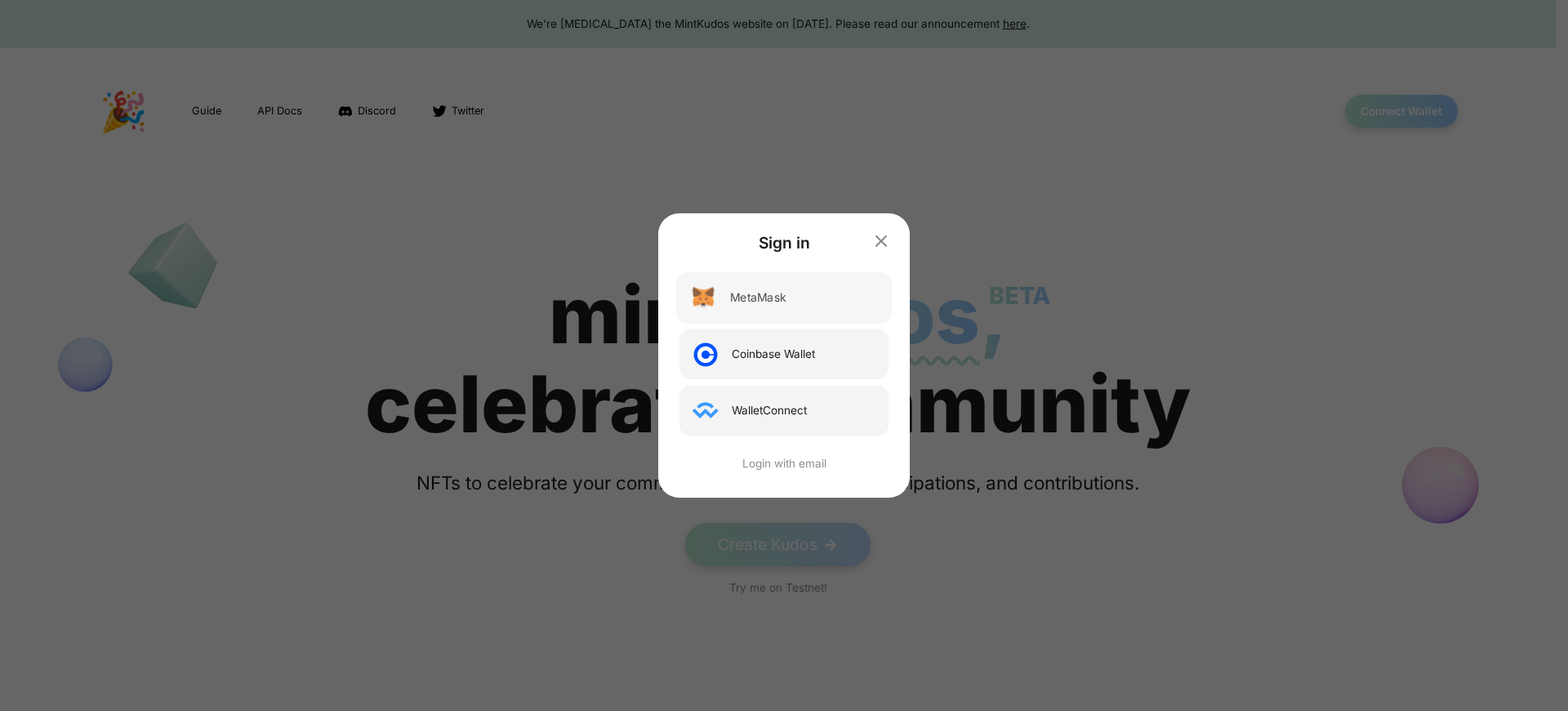
click at [759, 297] on div "MetaMask" at bounding box center [757, 298] width 55 height 18
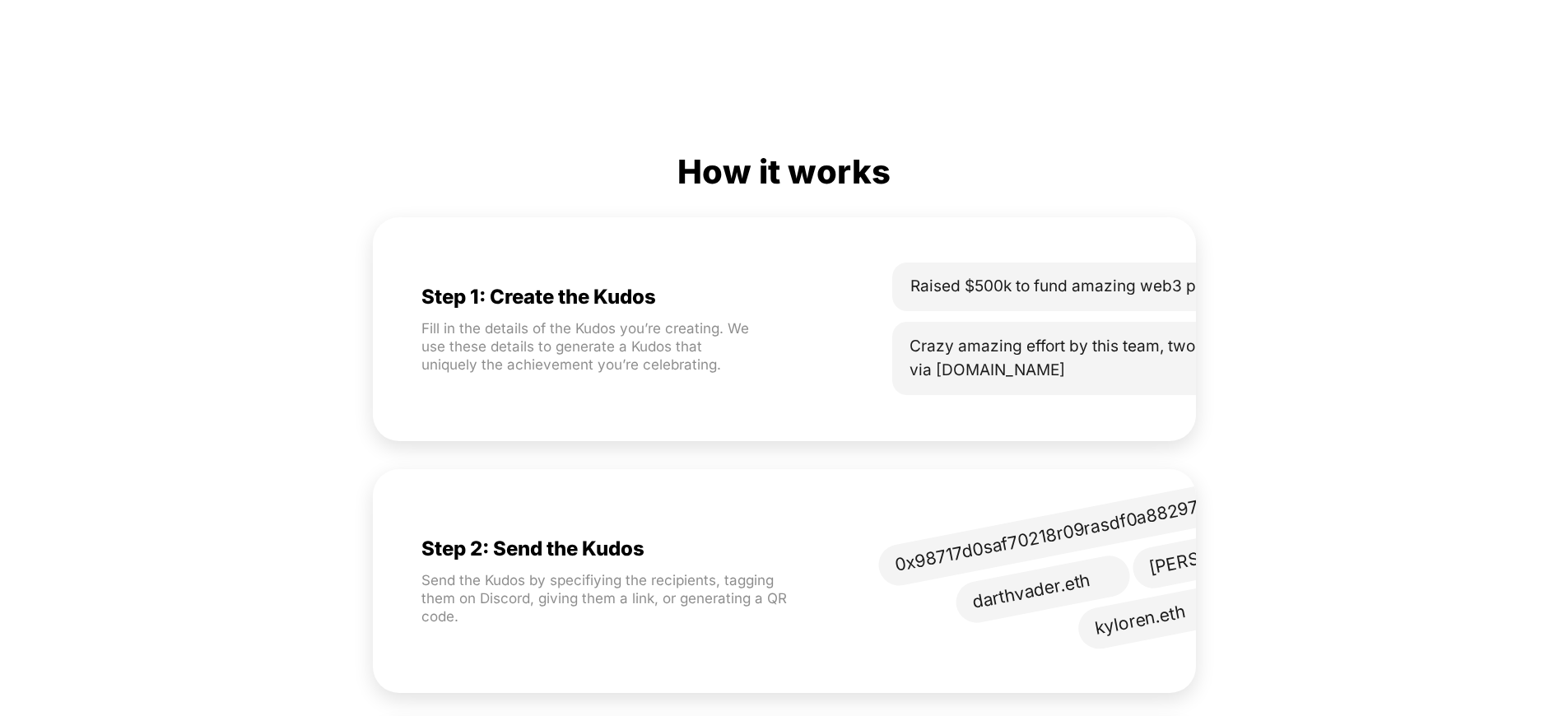
scroll to position [0, 109]
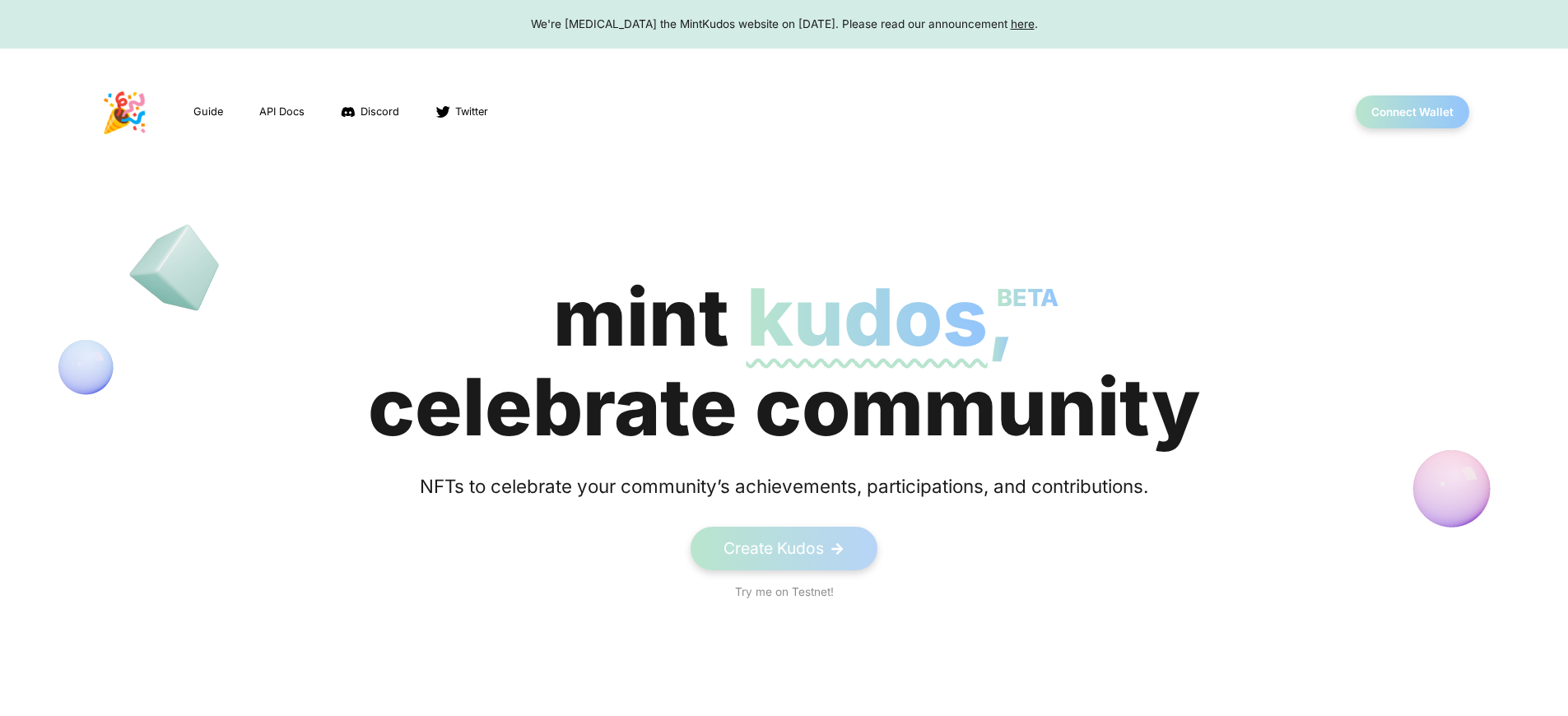
click at [784, 24] on div "We're sunsetting the MintKudos website on August 5th, 2023. Please read our ann…" at bounding box center [784, 24] width 1537 height 17
click at [1411, 112] on button "Connect Wallet" at bounding box center [1412, 112] width 118 height 34
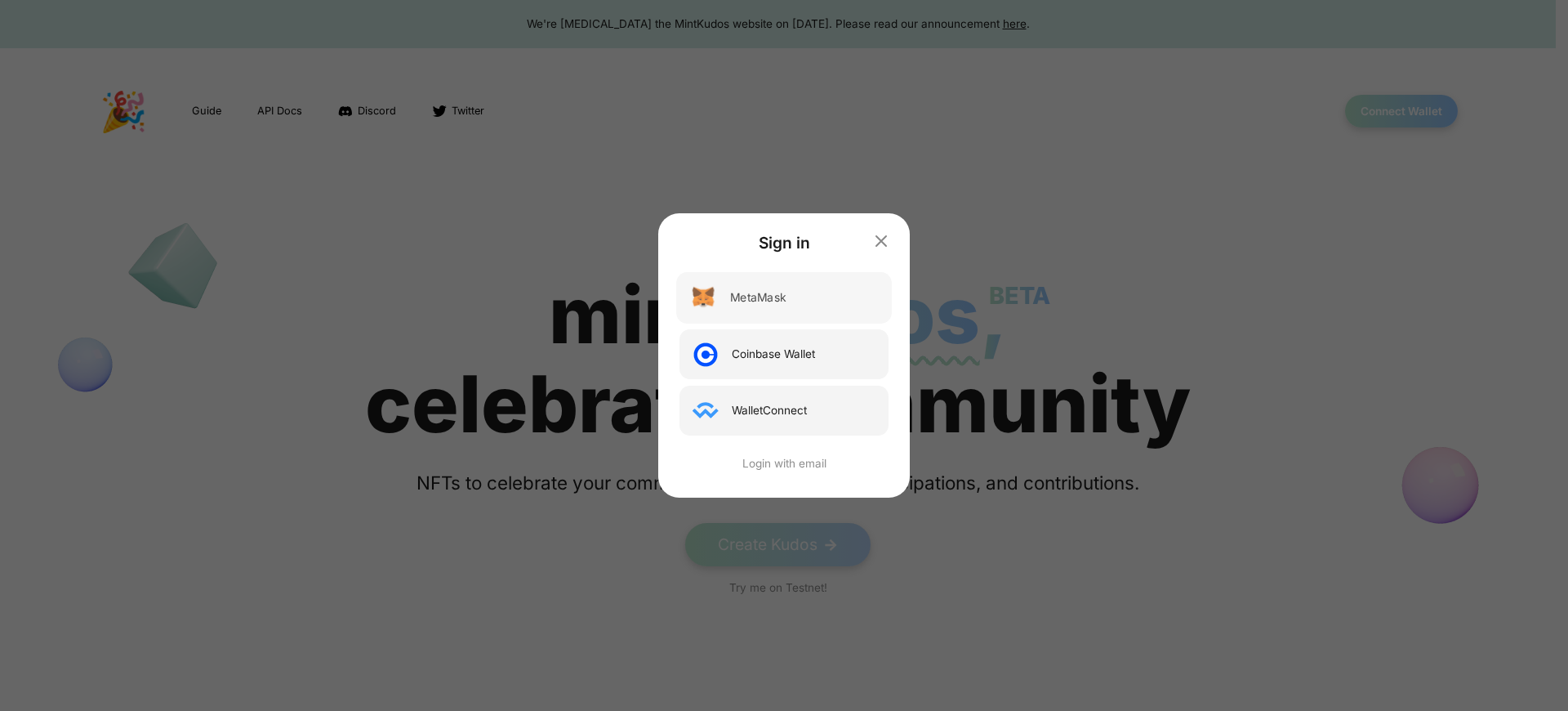
click at [759, 297] on div "MetaMask" at bounding box center [757, 298] width 55 height 18
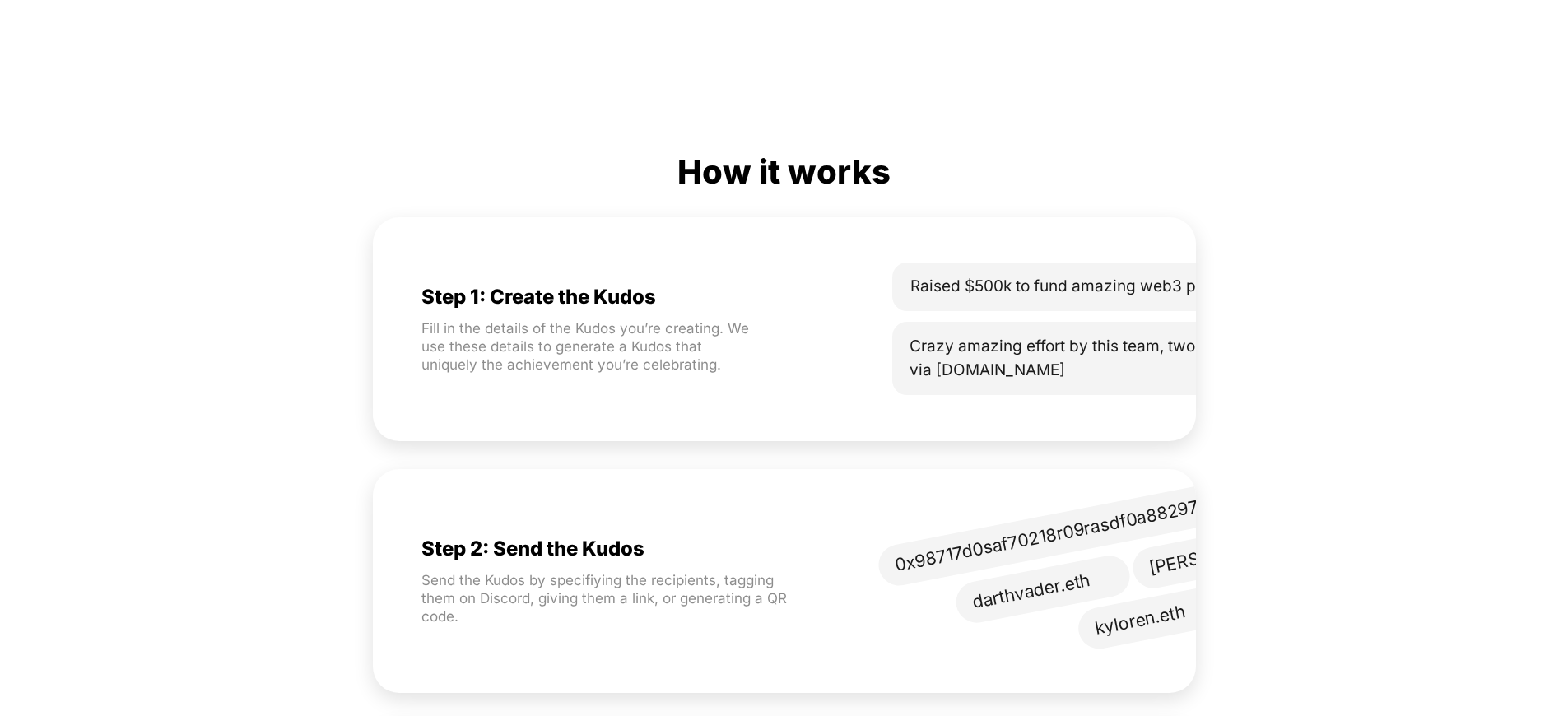
scroll to position [0, 109]
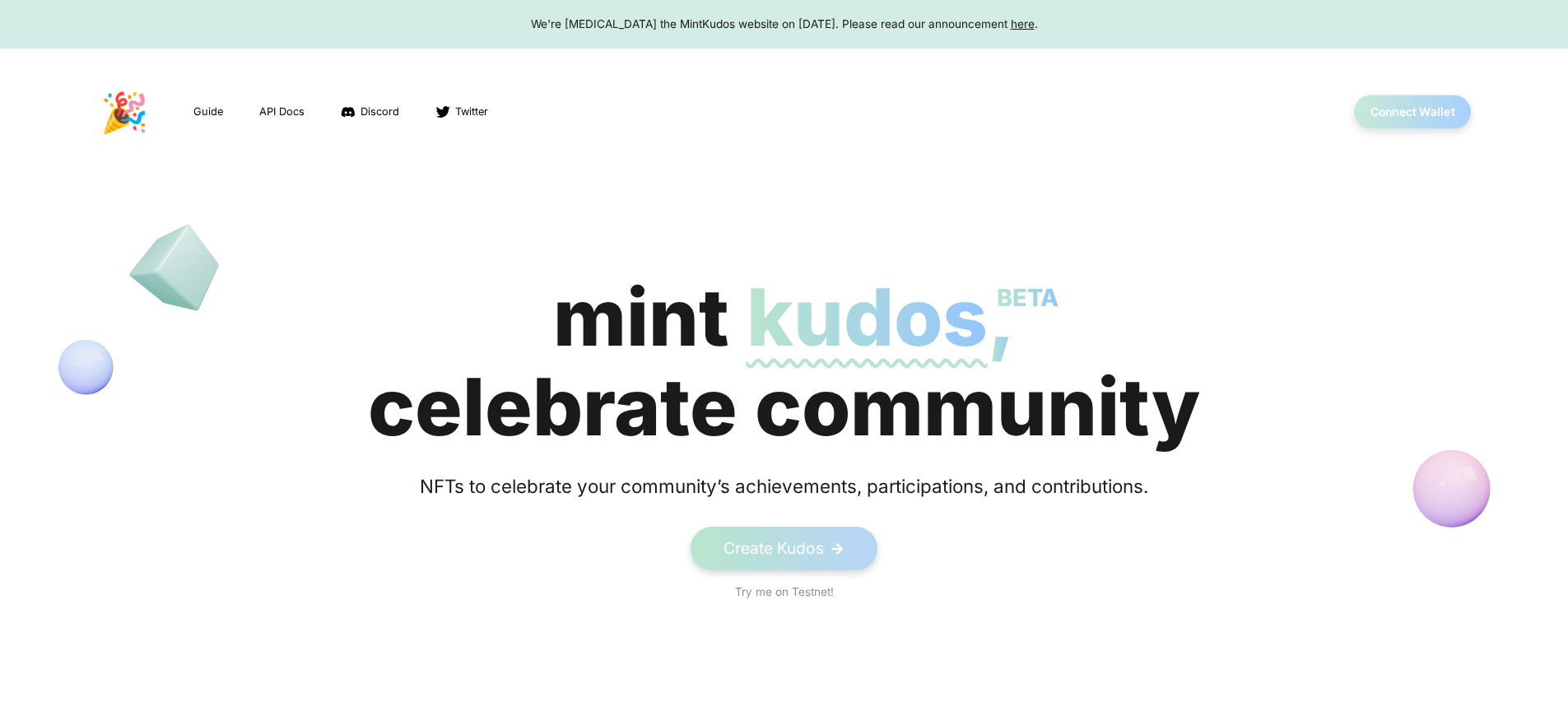
click at [1411, 112] on button "Connect Wallet" at bounding box center [1412, 112] width 118 height 34
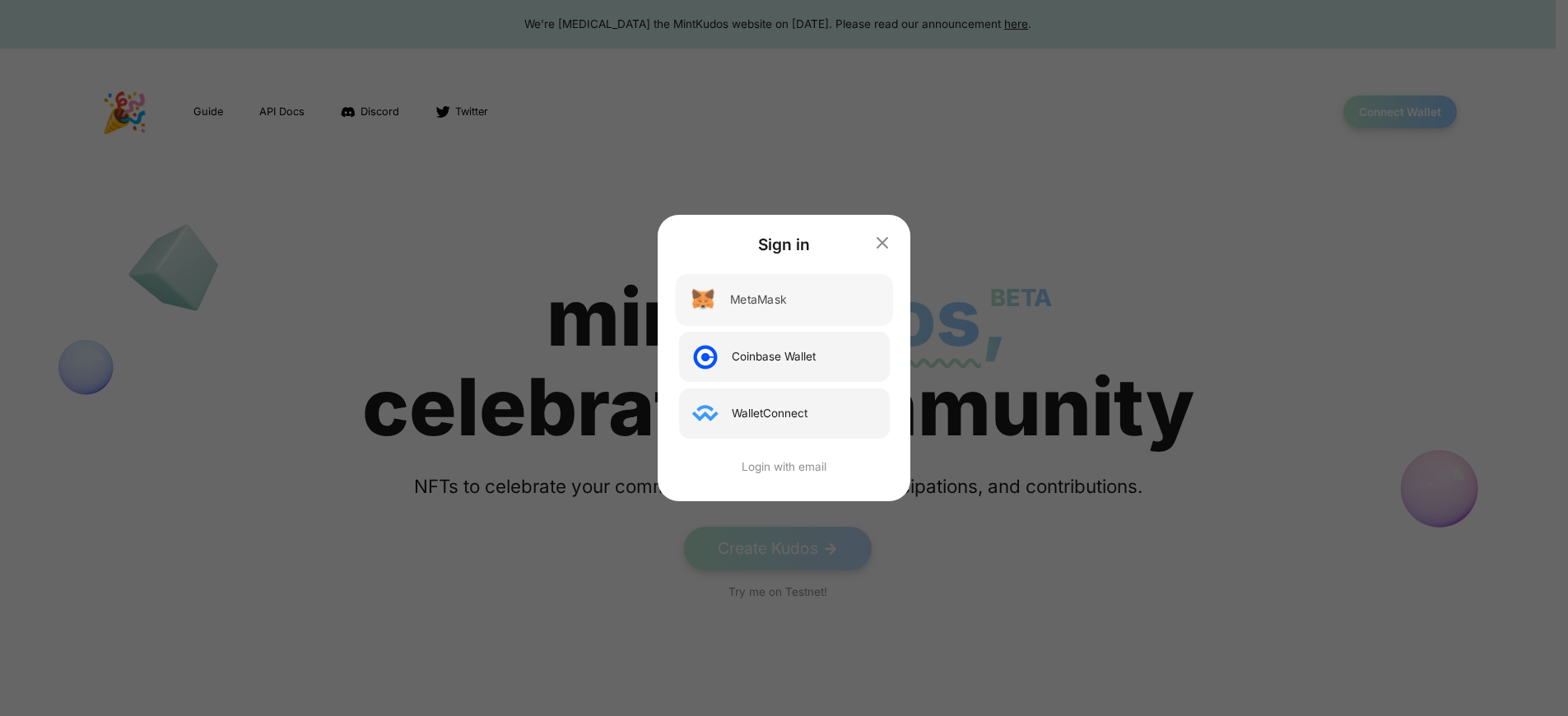
click at [765, 299] on div "MetaMask" at bounding box center [758, 300] width 56 height 18
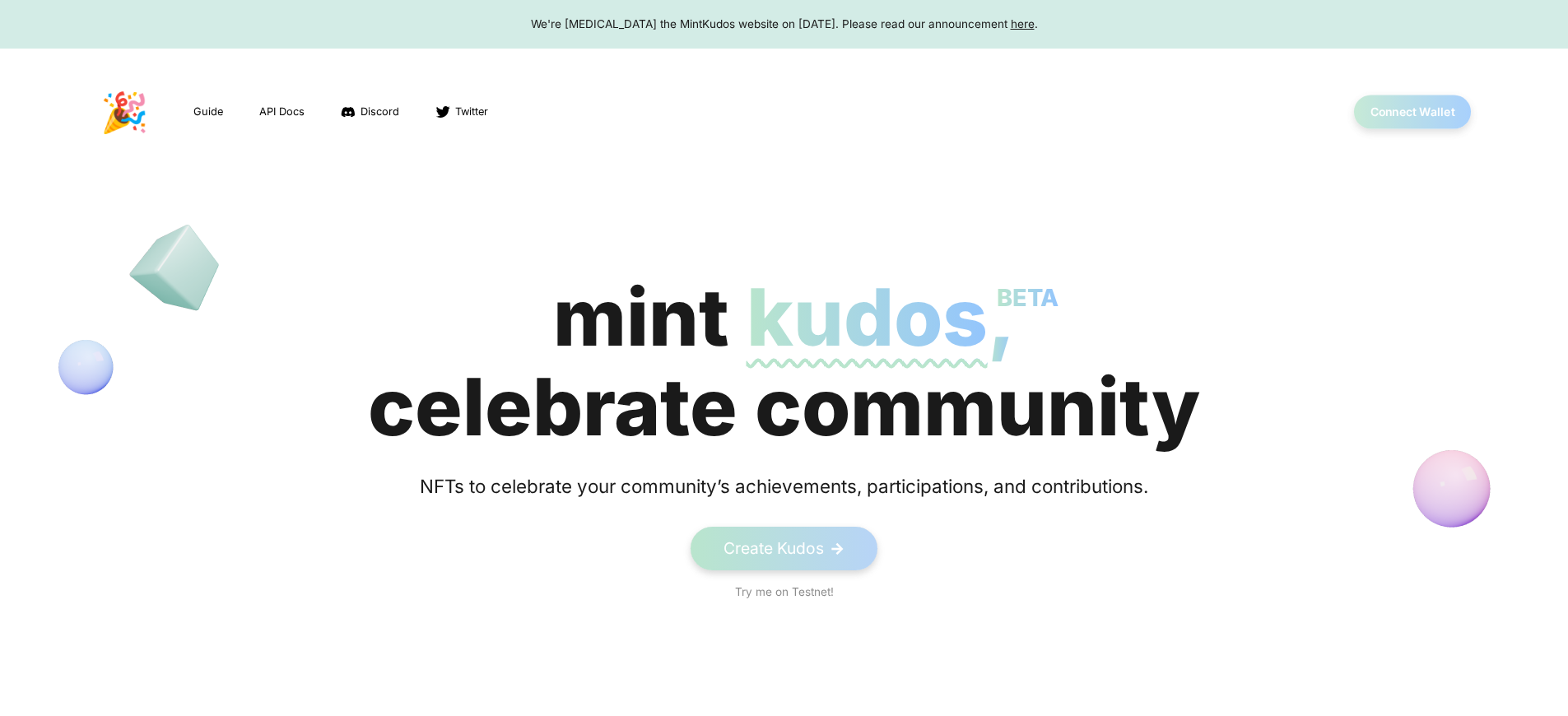
click at [1411, 112] on button "Connect Wallet" at bounding box center [1412, 112] width 118 height 34
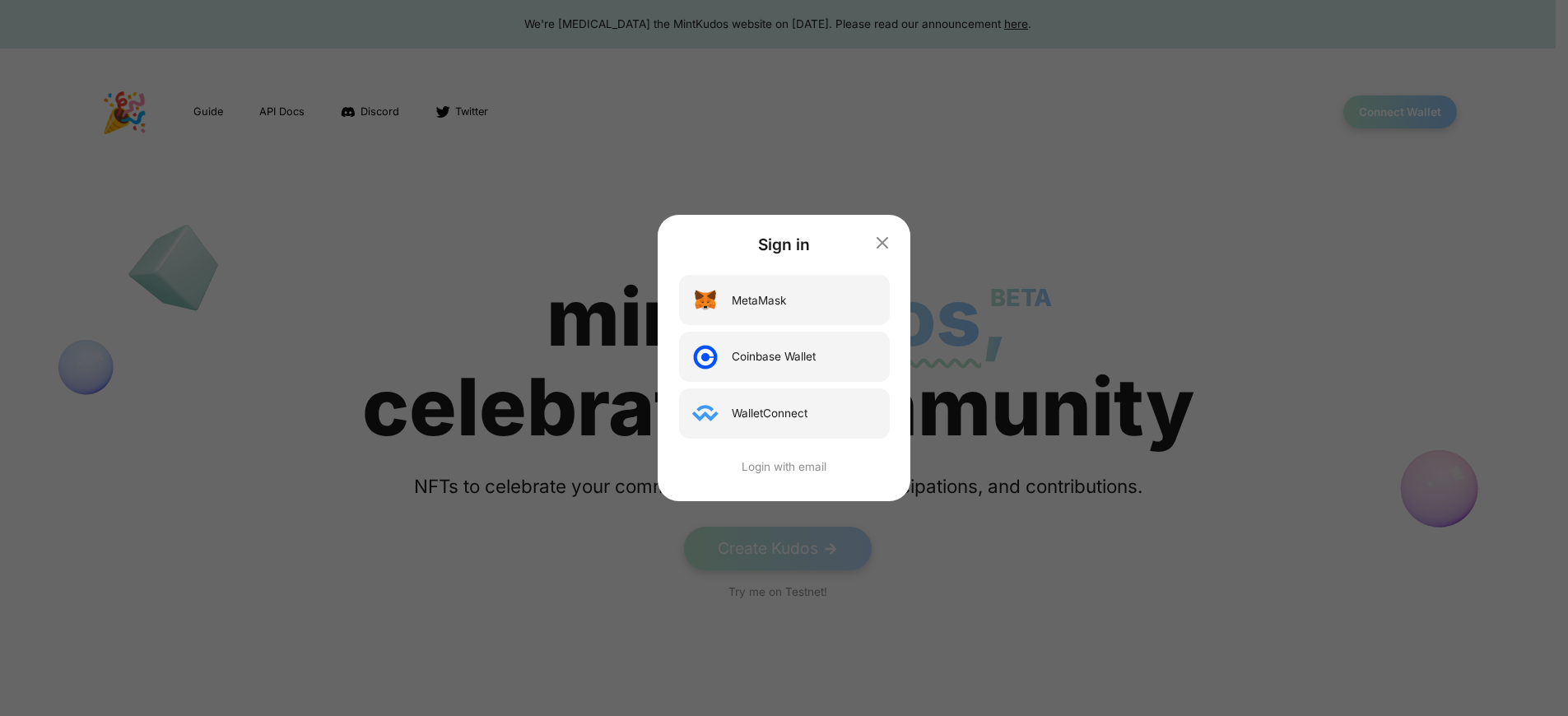
click at [784, 24] on div "Sign in MetaMask Coinbase Wallet WalletConnect Login with email" at bounding box center [784, 358] width 1568 height 716
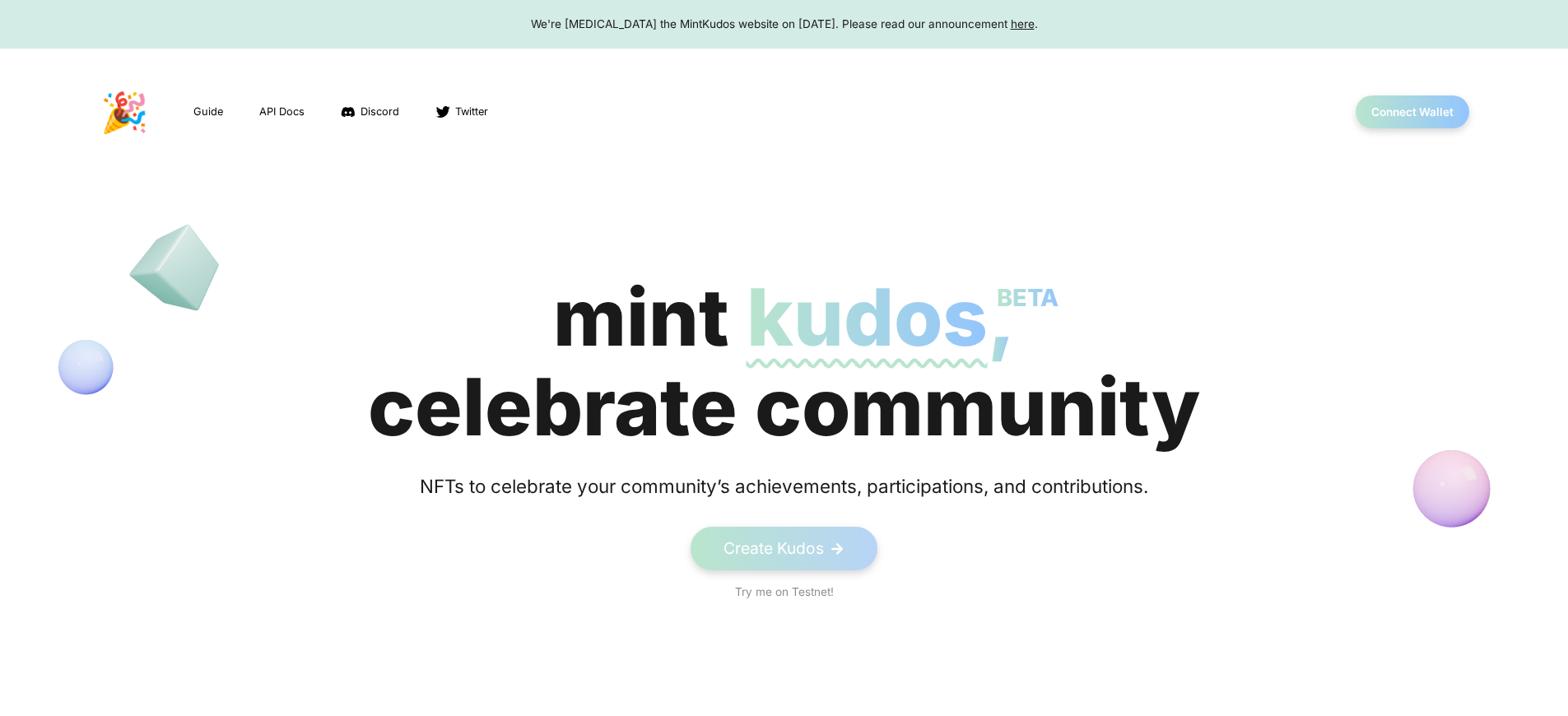
click at [784, 362] on span "kudos BETA" at bounding box center [867, 317] width 241 height 96
click at [1411, 112] on button "Connect Wallet" at bounding box center [1412, 112] width 118 height 34
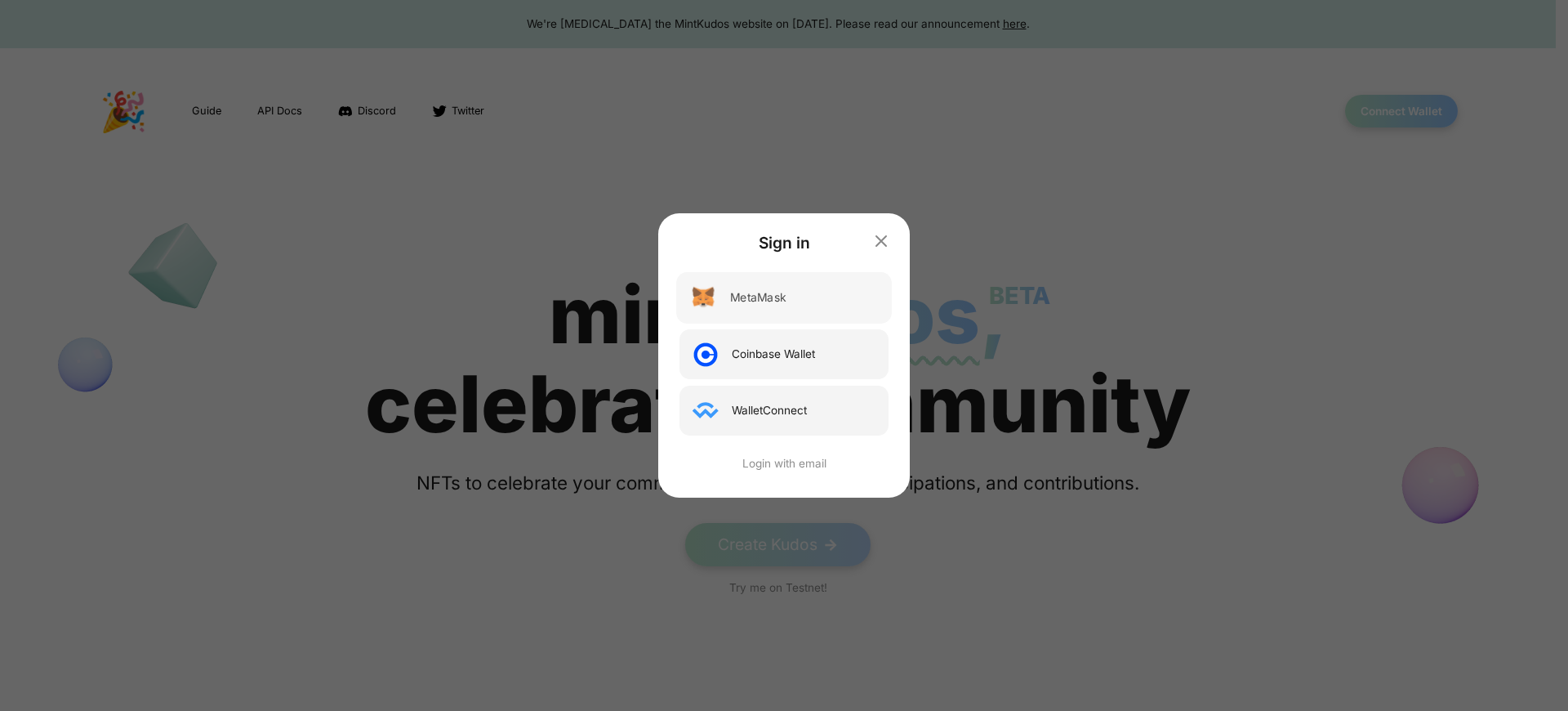
click at [759, 297] on div "MetaMask" at bounding box center [757, 298] width 55 height 18
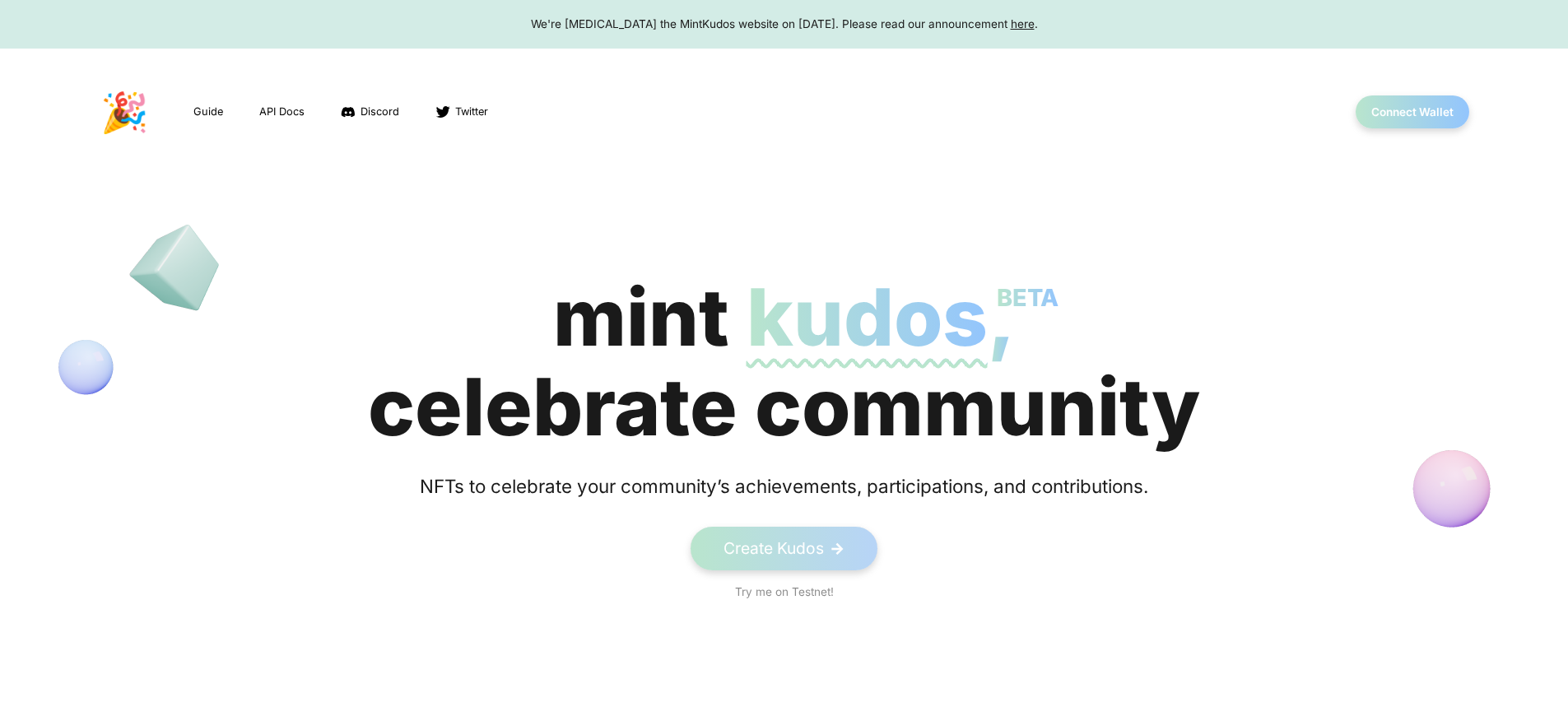
click at [1411, 112] on button "Connect Wallet" at bounding box center [1412, 112] width 118 height 34
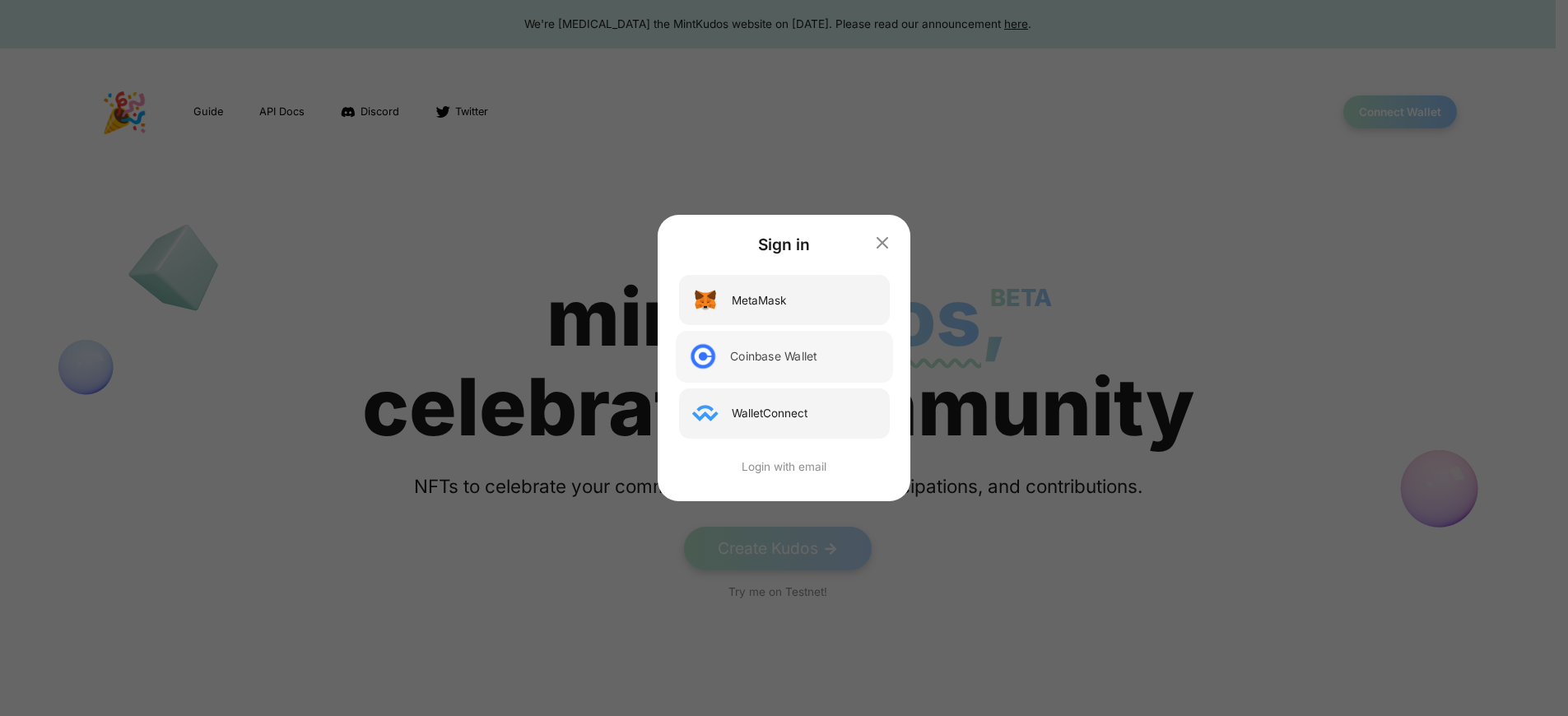
click at [784, 362] on div "Coinbase Wallet" at bounding box center [774, 357] width 87 height 18
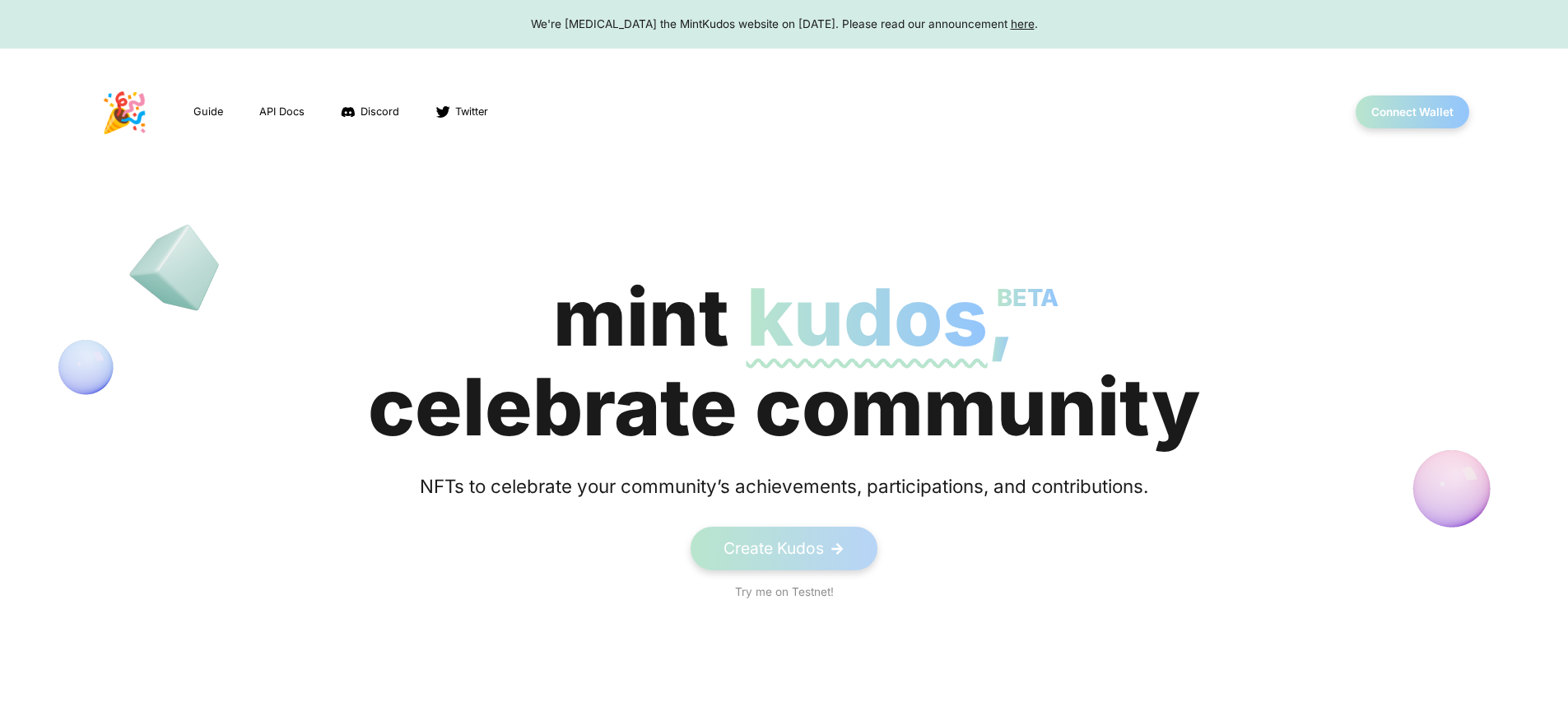
click at [784, 24] on div "We're [MEDICAL_DATA] the MintKudos website on [DATE]. Please read our announcem…" at bounding box center [784, 24] width 1537 height 17
